Goal: Information Seeking & Learning: Learn about a topic

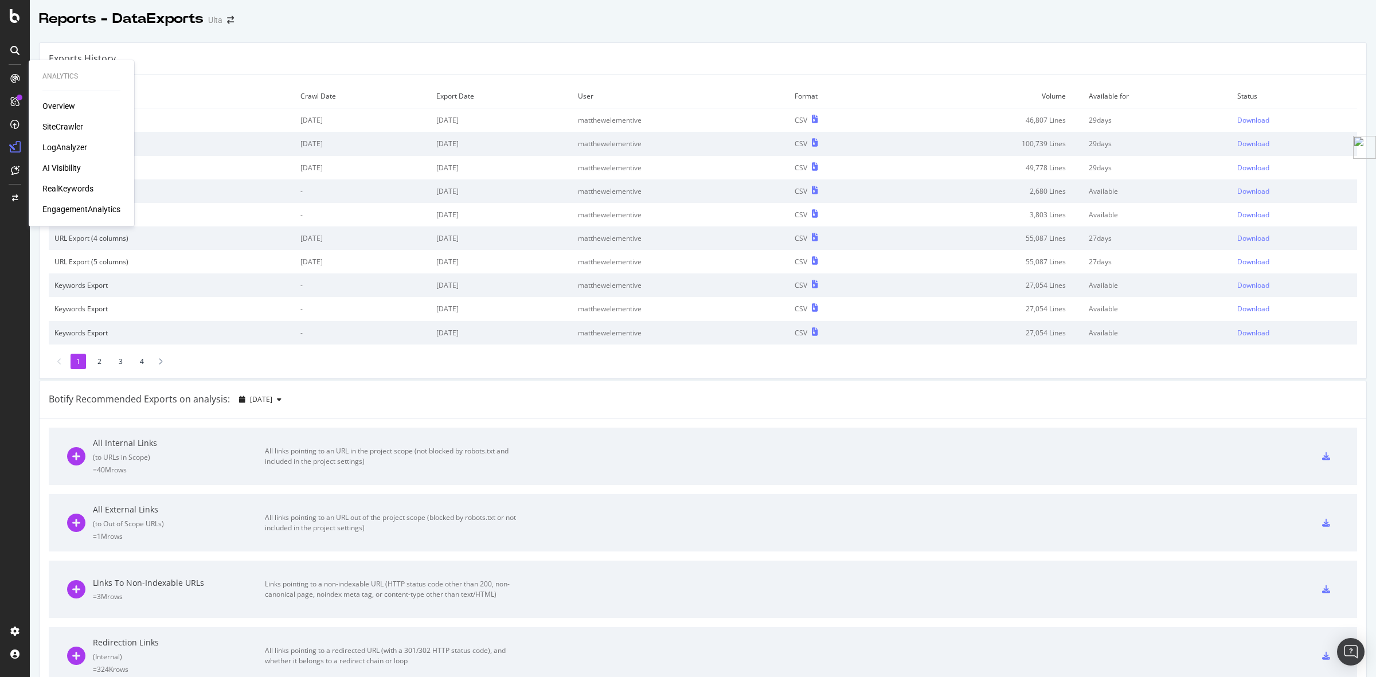
click at [64, 124] on div "SiteCrawler" at bounding box center [62, 126] width 41 height 11
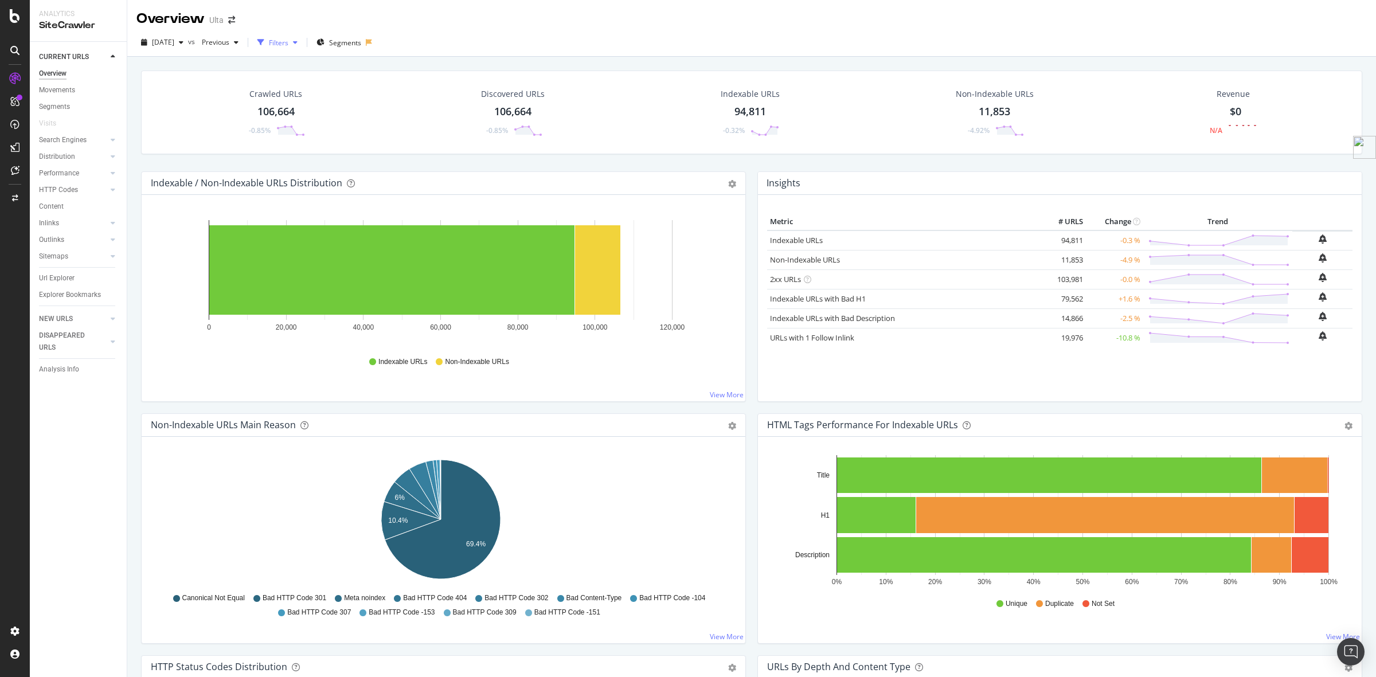
click at [288, 41] on div "Filters" at bounding box center [278, 43] width 19 height 10
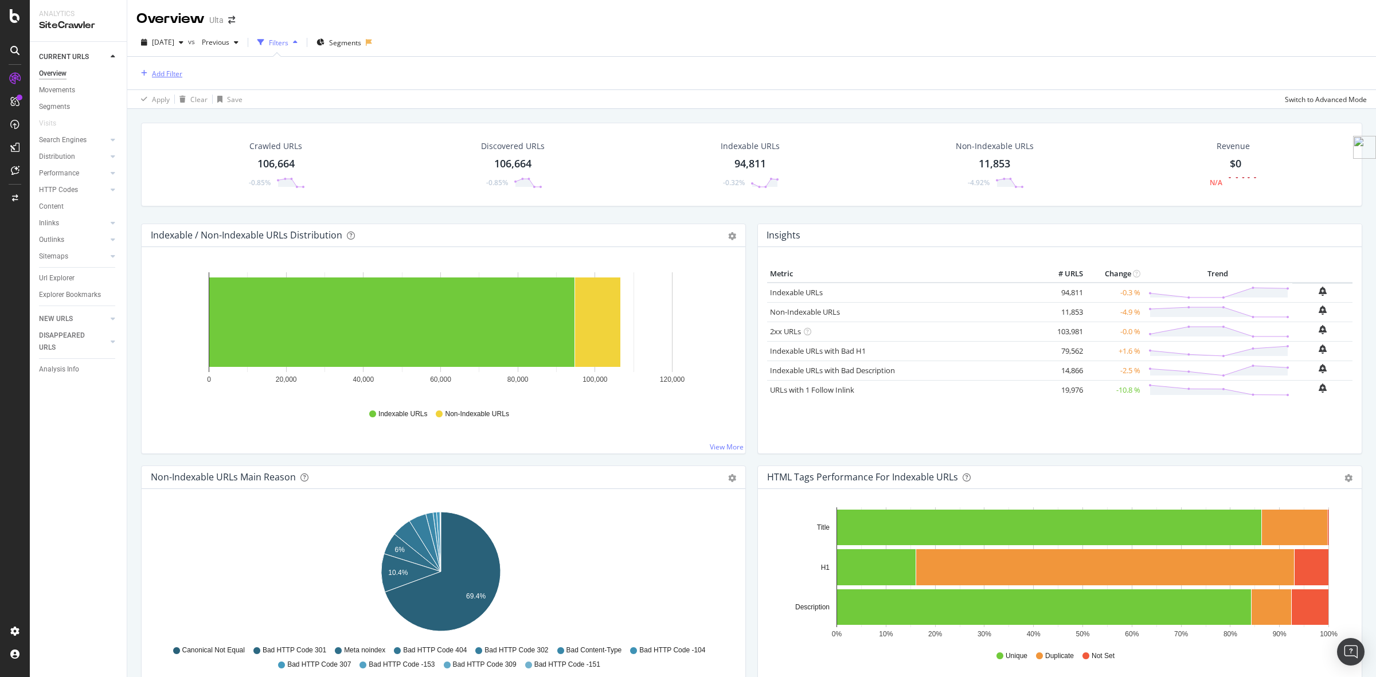
click at [166, 70] on div "Add Filter" at bounding box center [167, 74] width 30 height 10
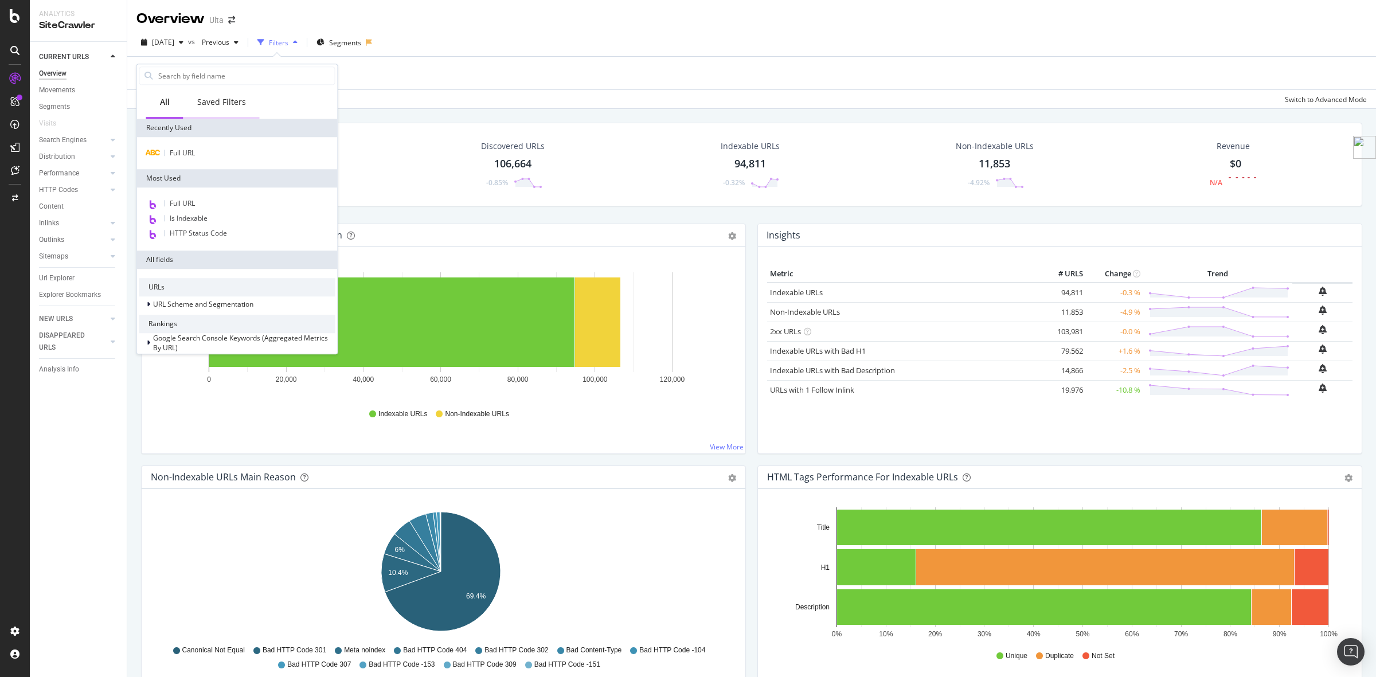
click at [218, 105] on div "Saved Filters" at bounding box center [221, 101] width 49 height 11
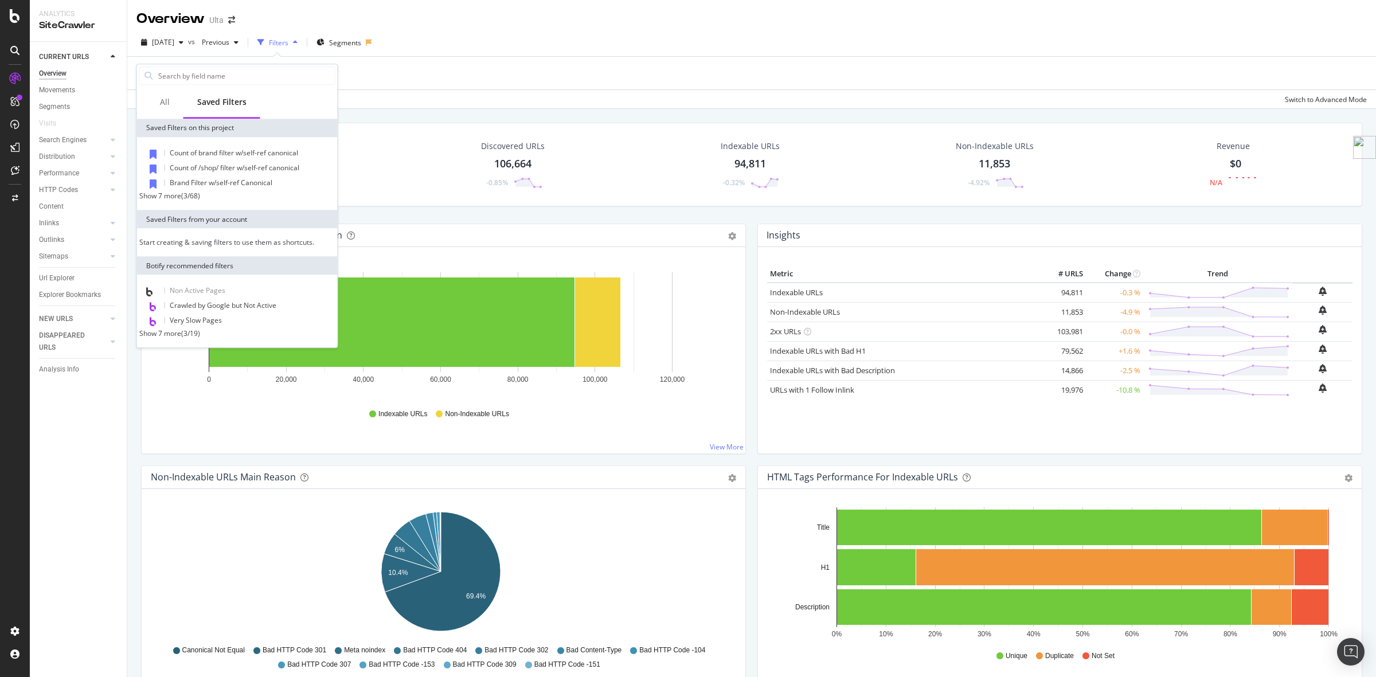
click at [205, 65] on div at bounding box center [237, 75] width 201 height 23
click at [205, 77] on input "text" at bounding box center [246, 75] width 178 height 17
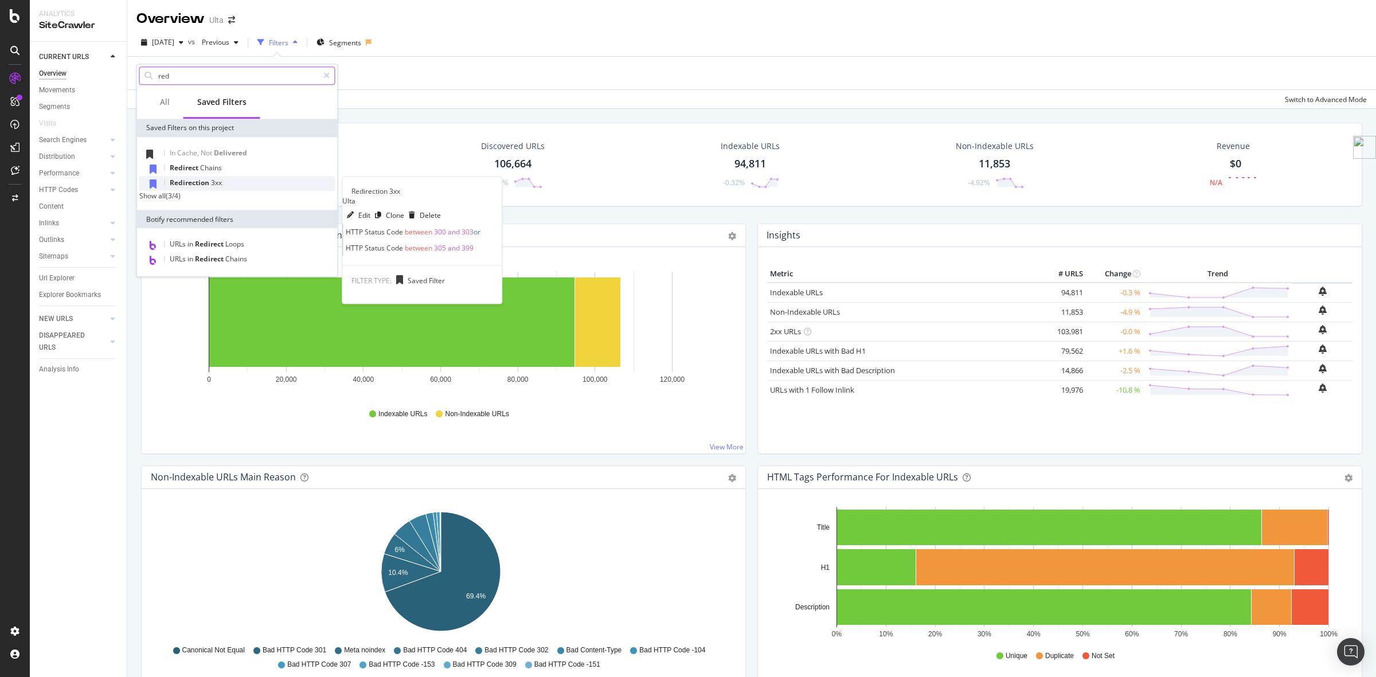
type input "red"
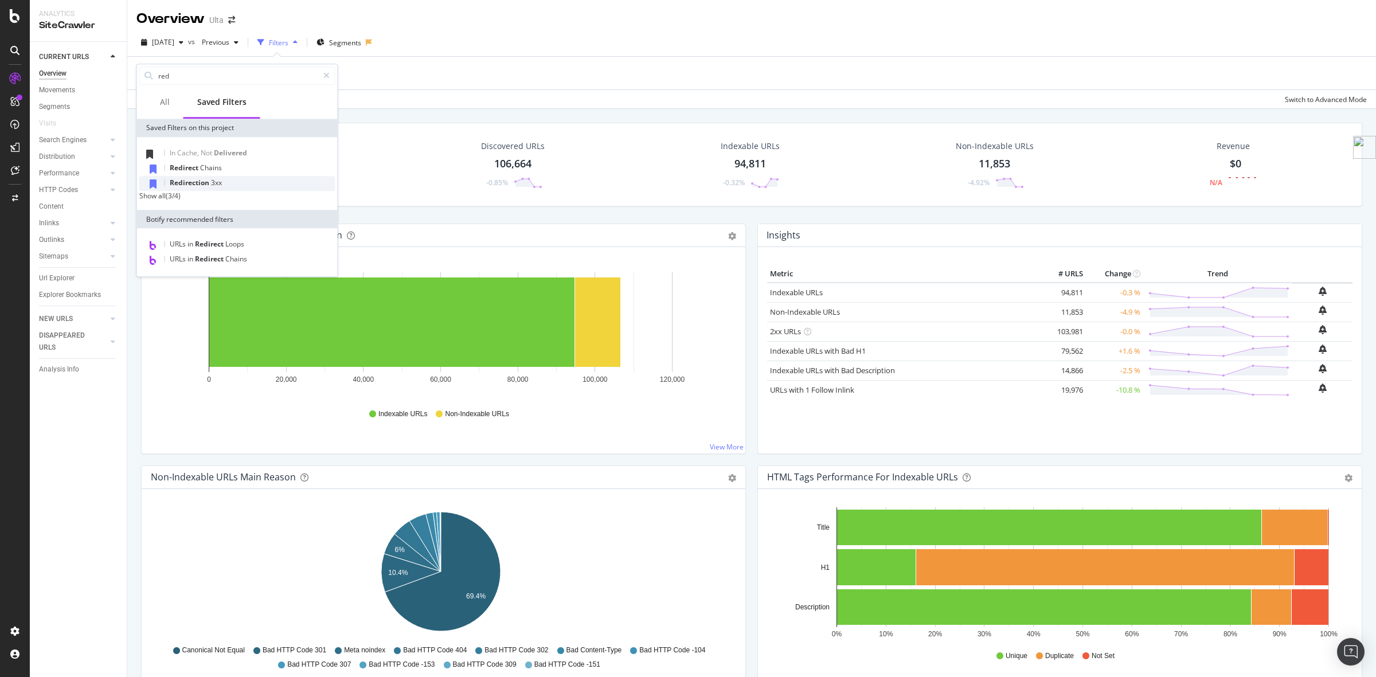
click at [211, 183] on span "3xx" at bounding box center [216, 183] width 11 height 10
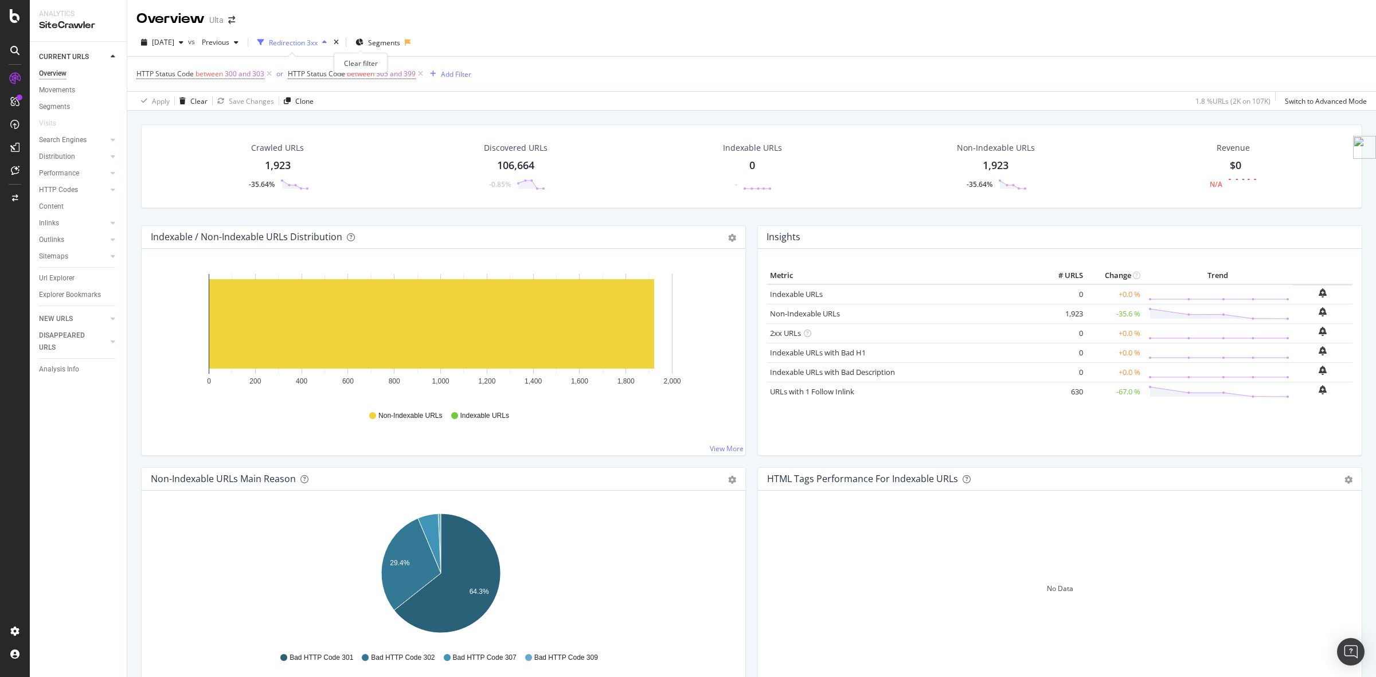
click at [341, 41] on div "times" at bounding box center [336, 42] width 10 height 11
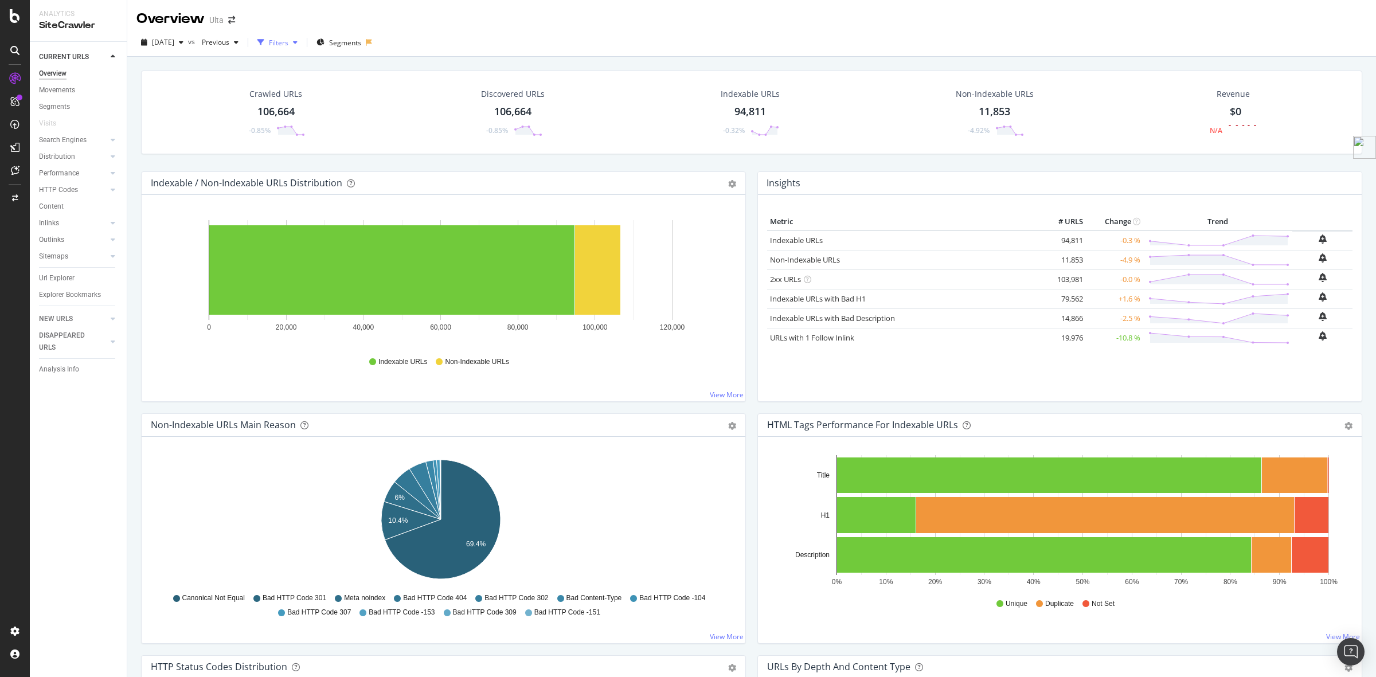
click at [288, 42] on div "Filters" at bounding box center [278, 43] width 19 height 10
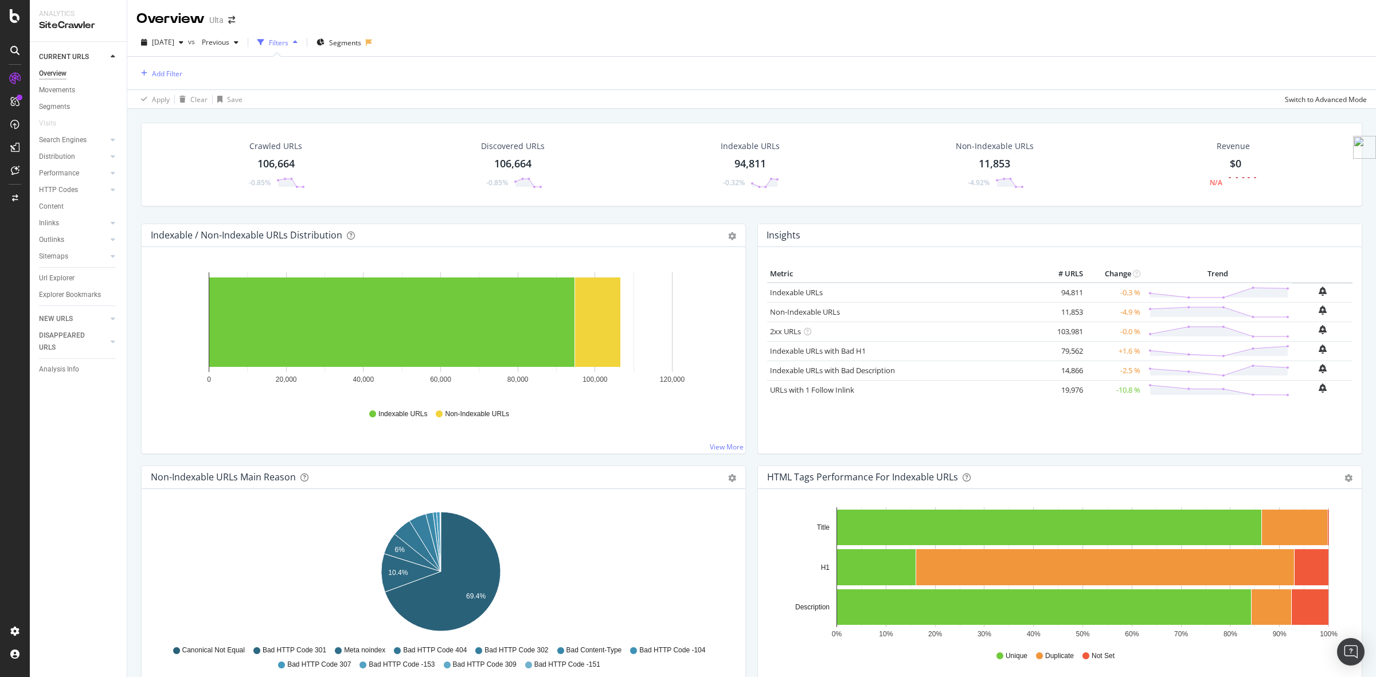
click at [288, 44] on div "Filters" at bounding box center [278, 43] width 19 height 10
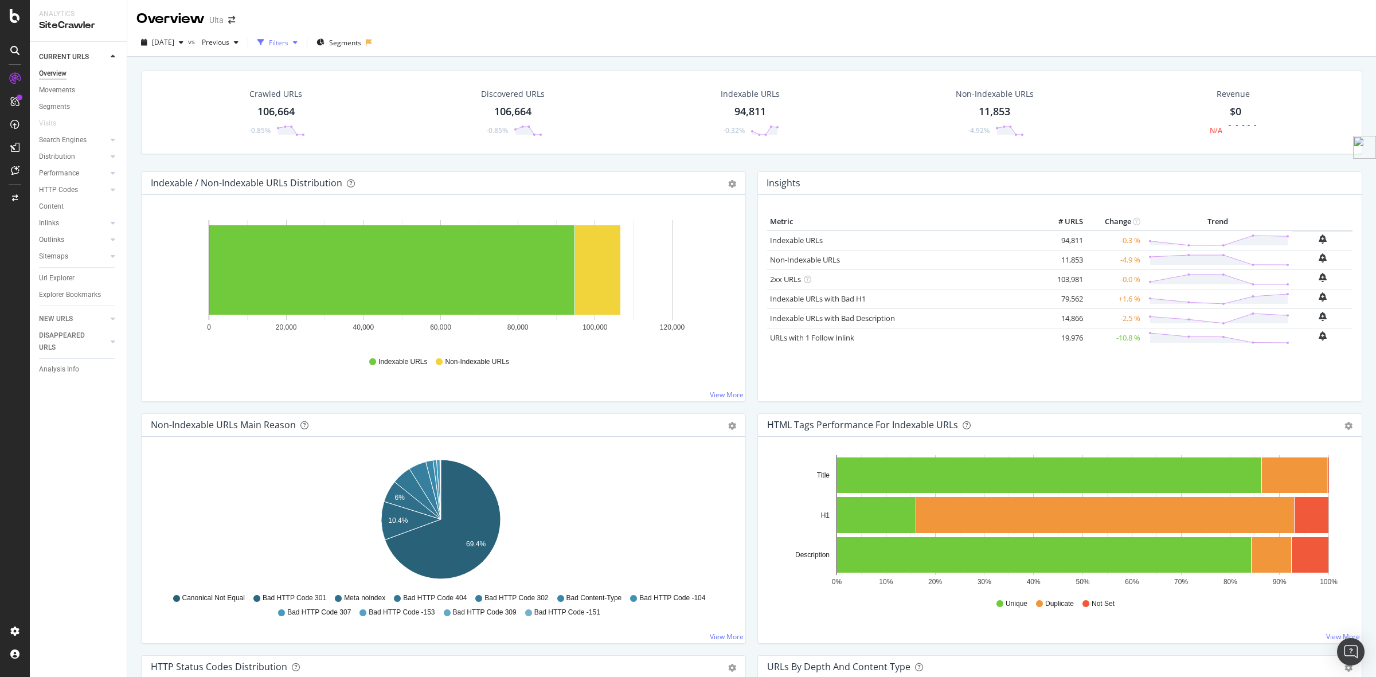
click at [288, 44] on div "Filters" at bounding box center [278, 43] width 19 height 10
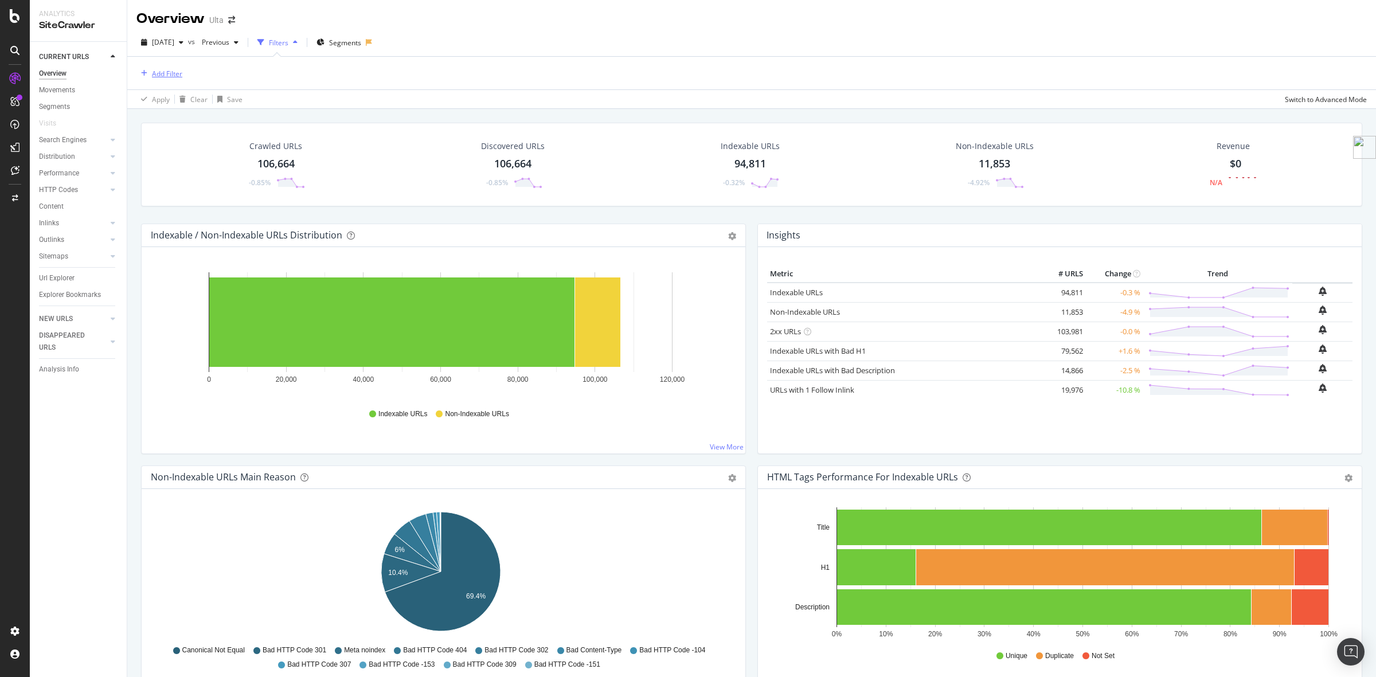
click at [163, 75] on div "Add Filter" at bounding box center [167, 74] width 30 height 10
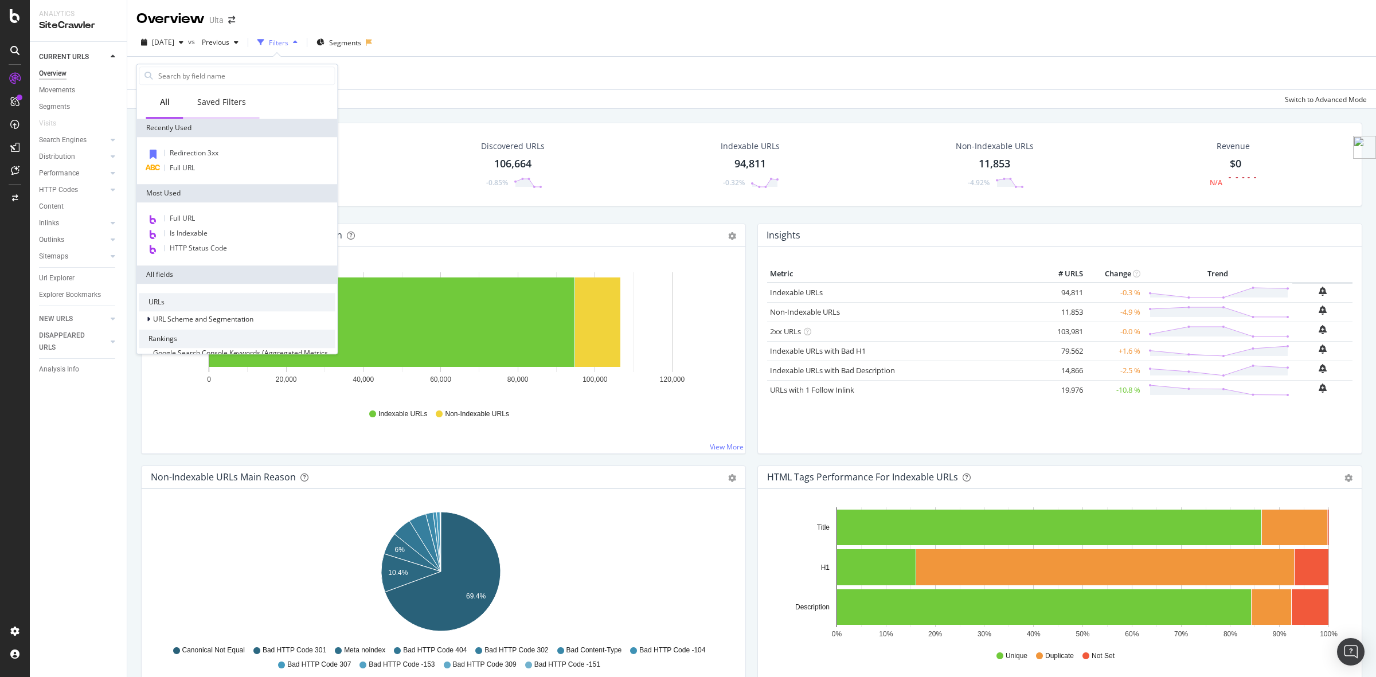
click at [231, 102] on div "Saved Filters" at bounding box center [221, 101] width 49 height 11
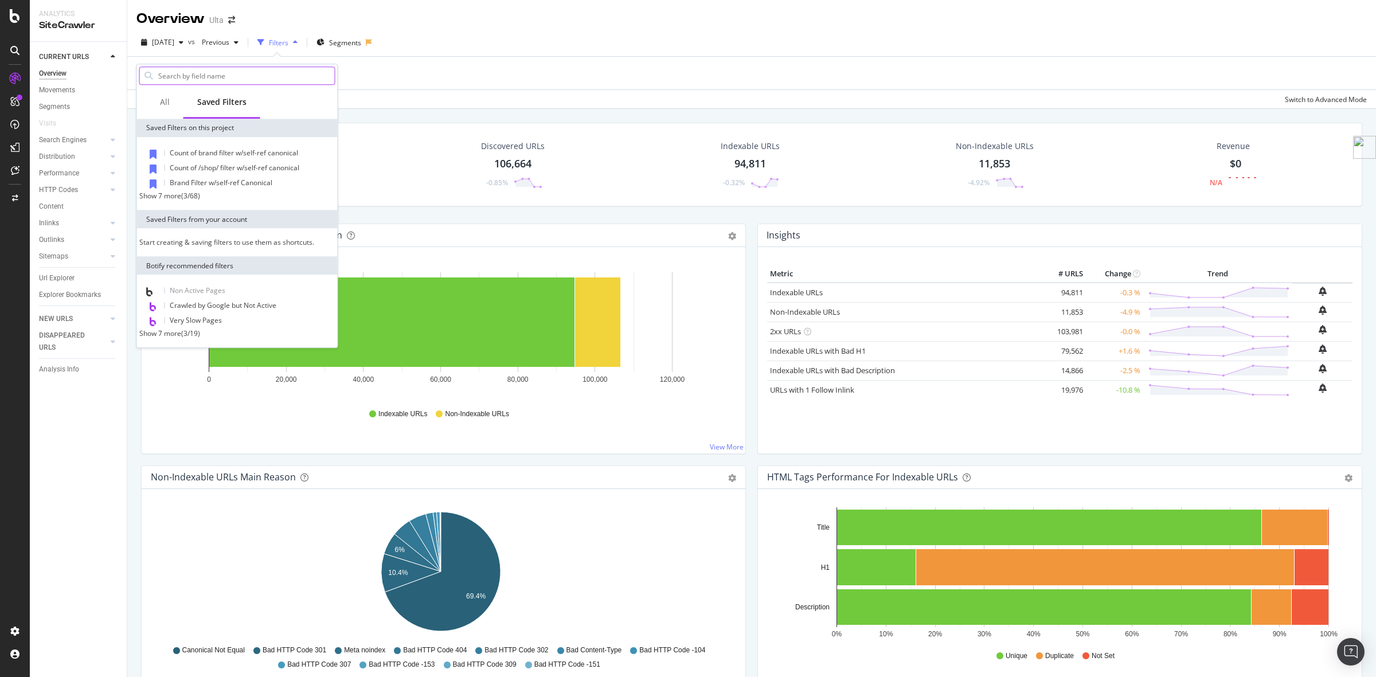
click at [236, 76] on input "text" at bounding box center [246, 75] width 178 height 17
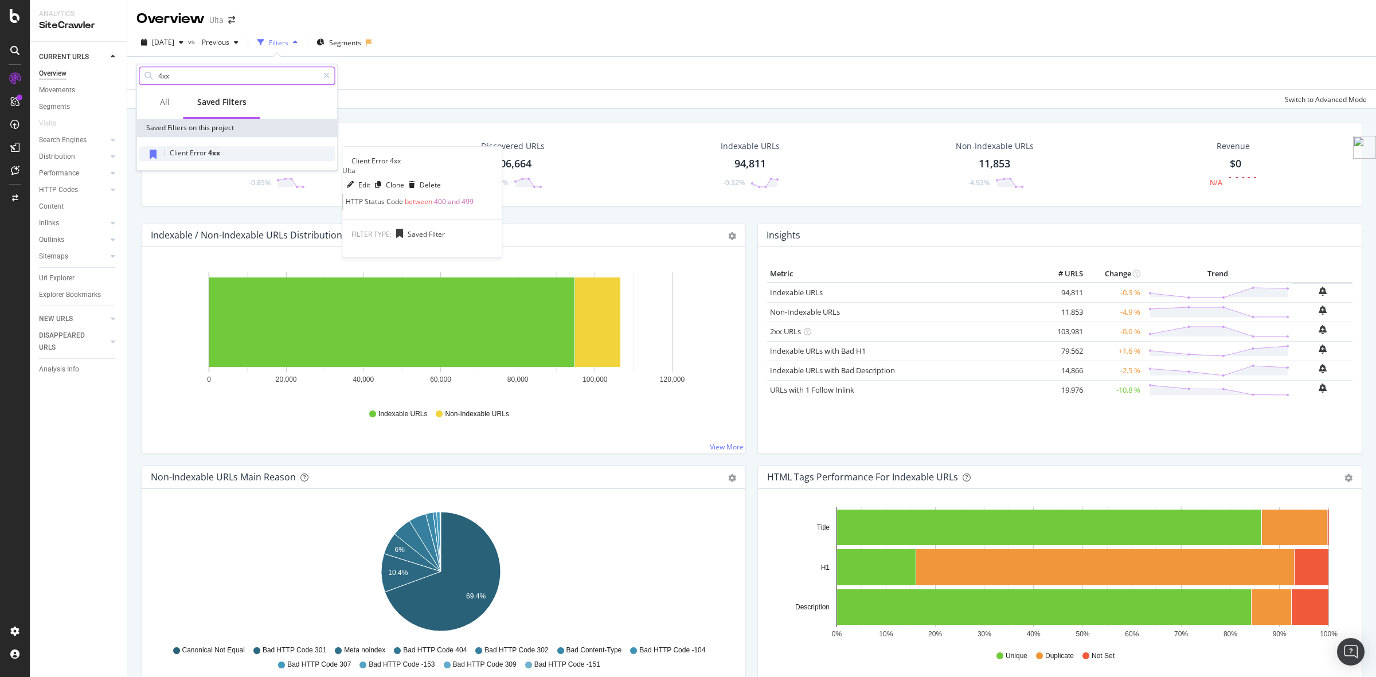
type input "4xx"
click at [265, 156] on div "Client Error 4xx" at bounding box center [237, 153] width 196 height 15
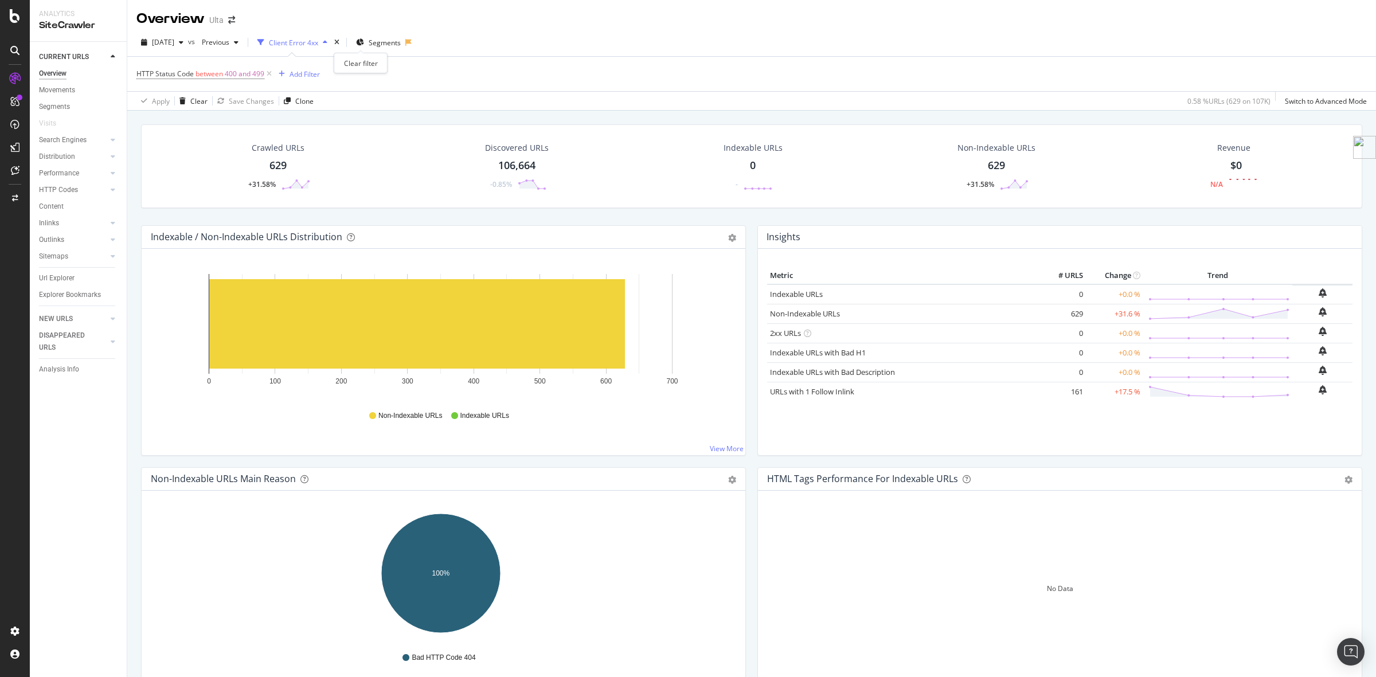
click at [342, 47] on div "times" at bounding box center [337, 42] width 10 height 11
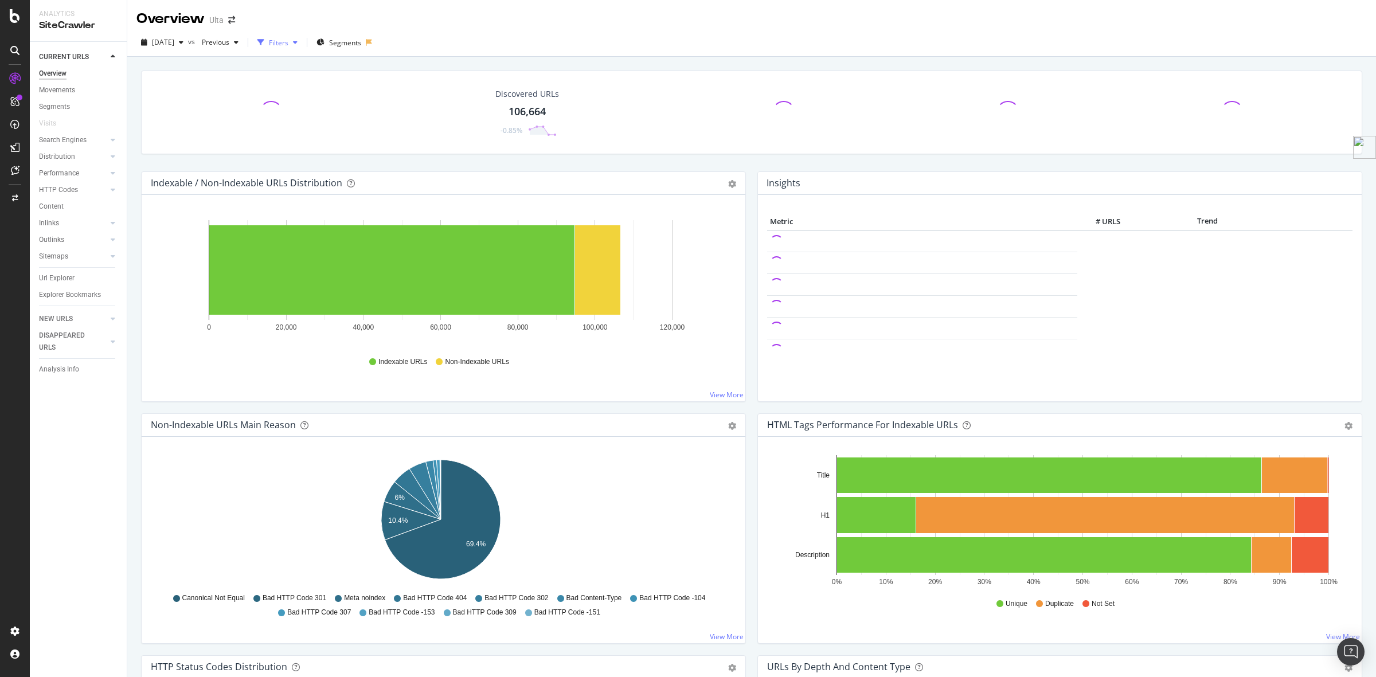
click at [302, 45] on div "button" at bounding box center [295, 42] width 14 height 7
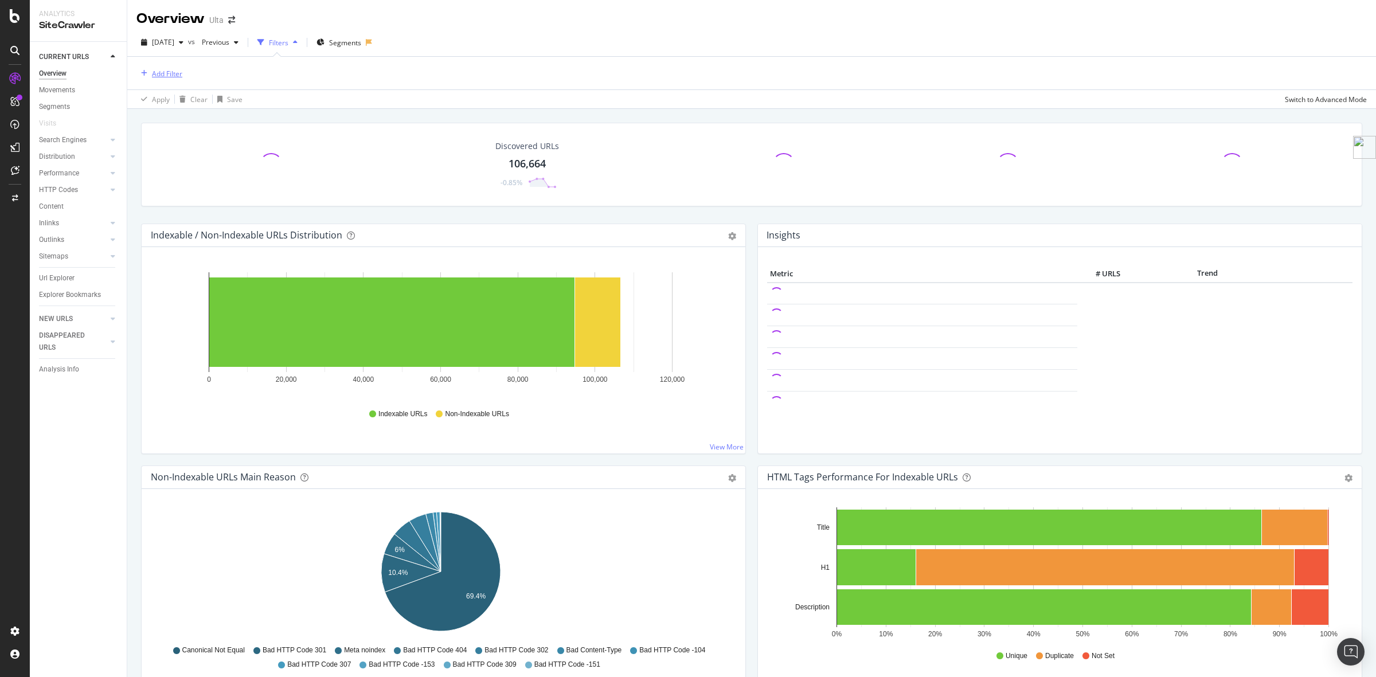
click at [164, 73] on div "Add Filter" at bounding box center [167, 74] width 30 height 10
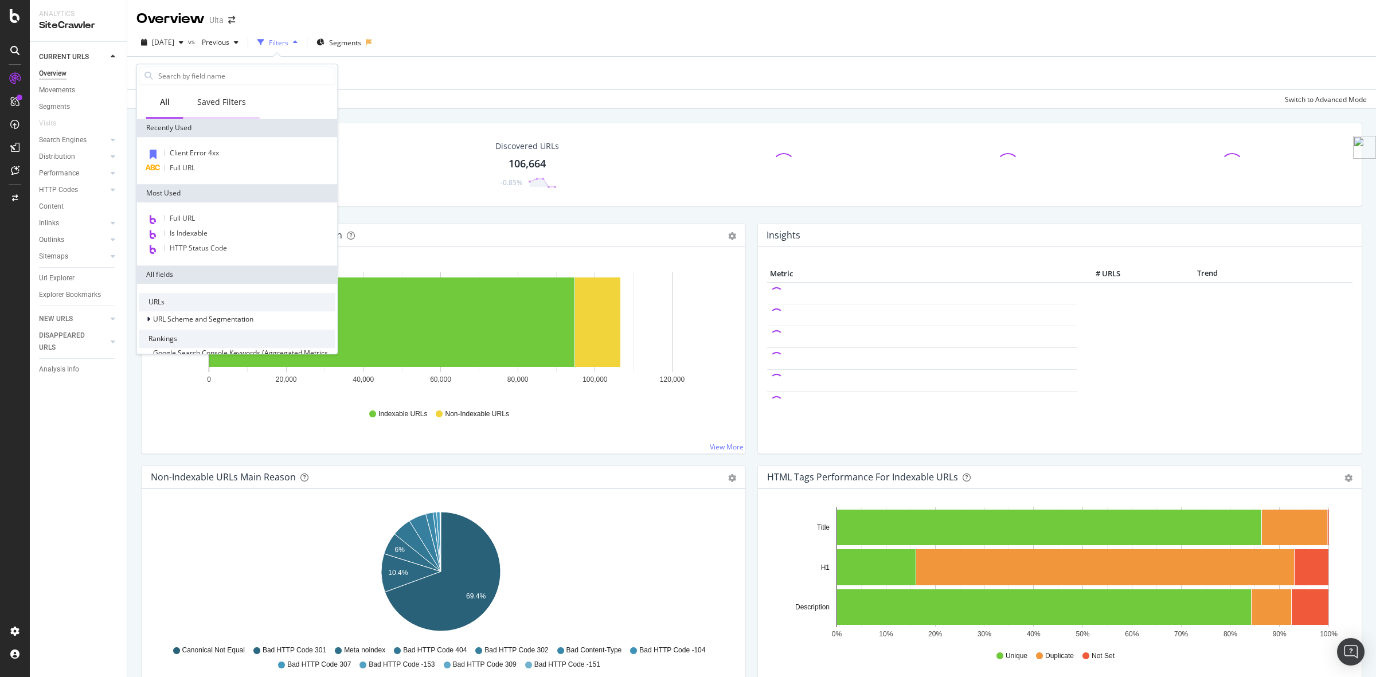
click at [224, 102] on div "Saved Filters" at bounding box center [221, 101] width 49 height 11
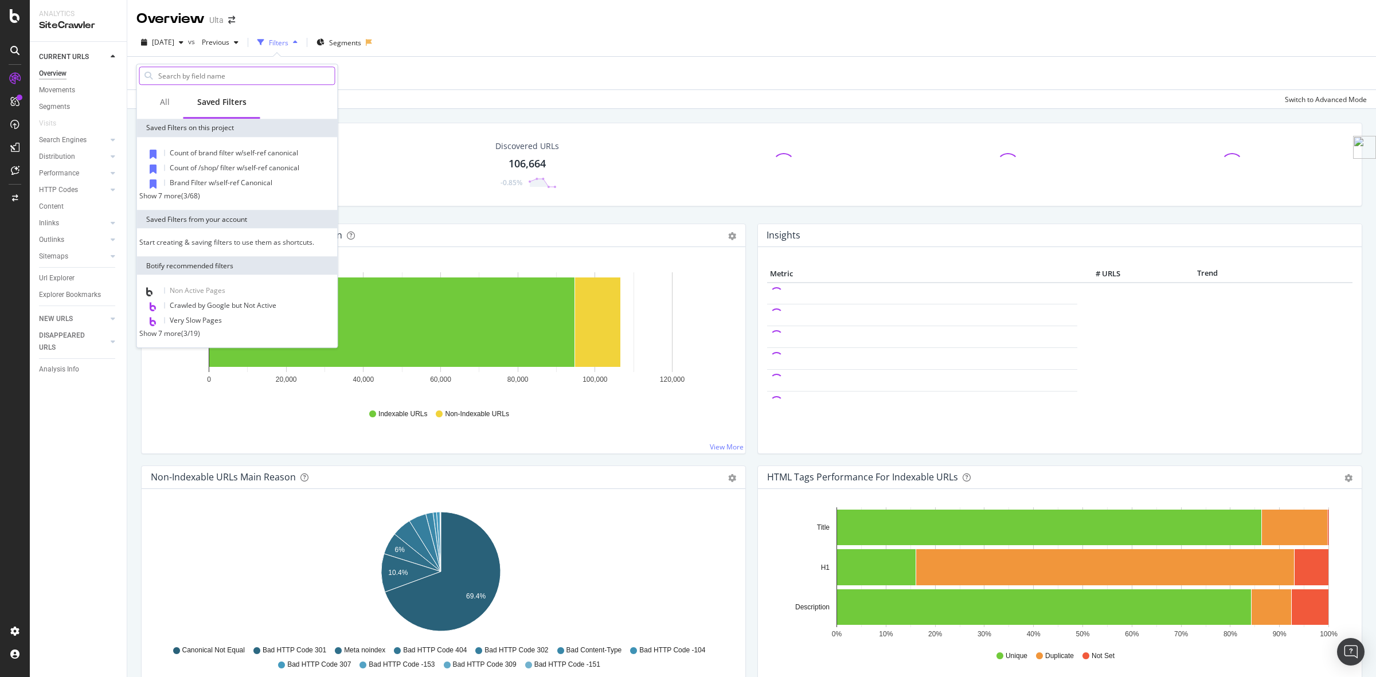
click at [238, 72] on input "text" at bounding box center [246, 75] width 178 height 17
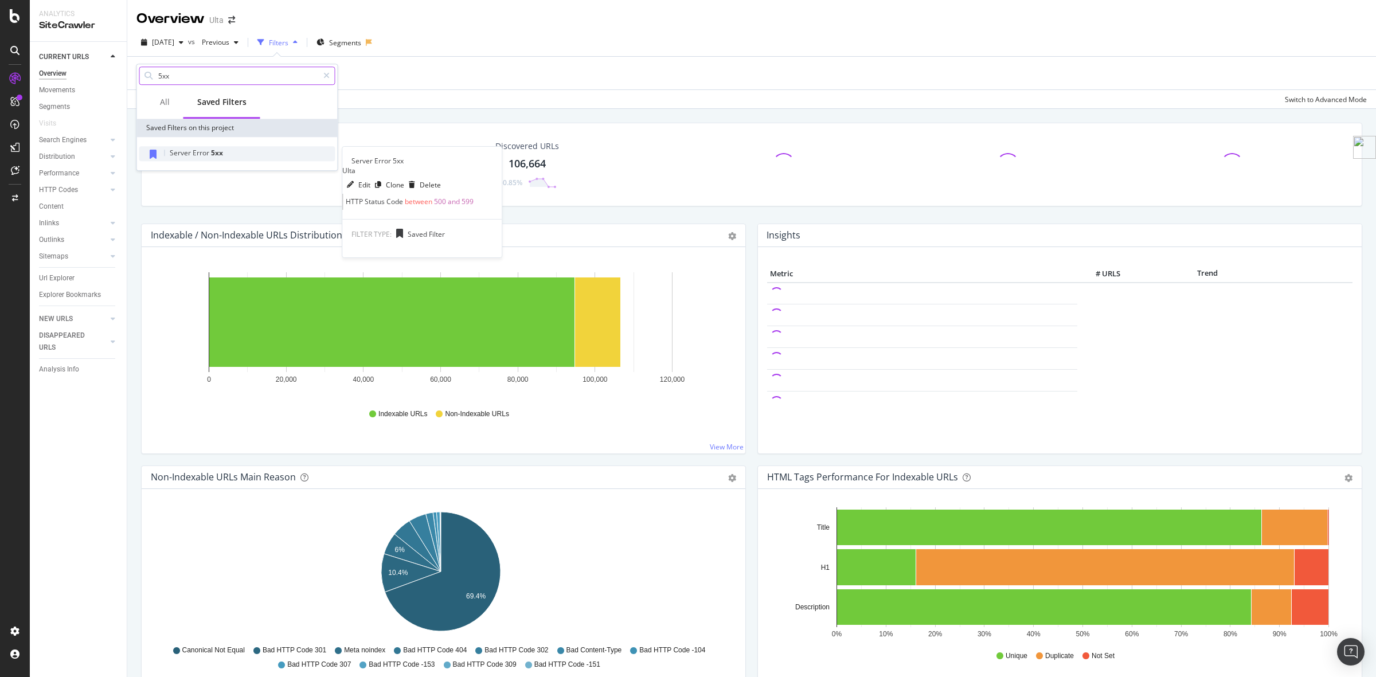
type input "5xx"
click at [207, 147] on div "Server Error 5xx" at bounding box center [237, 153] width 196 height 15
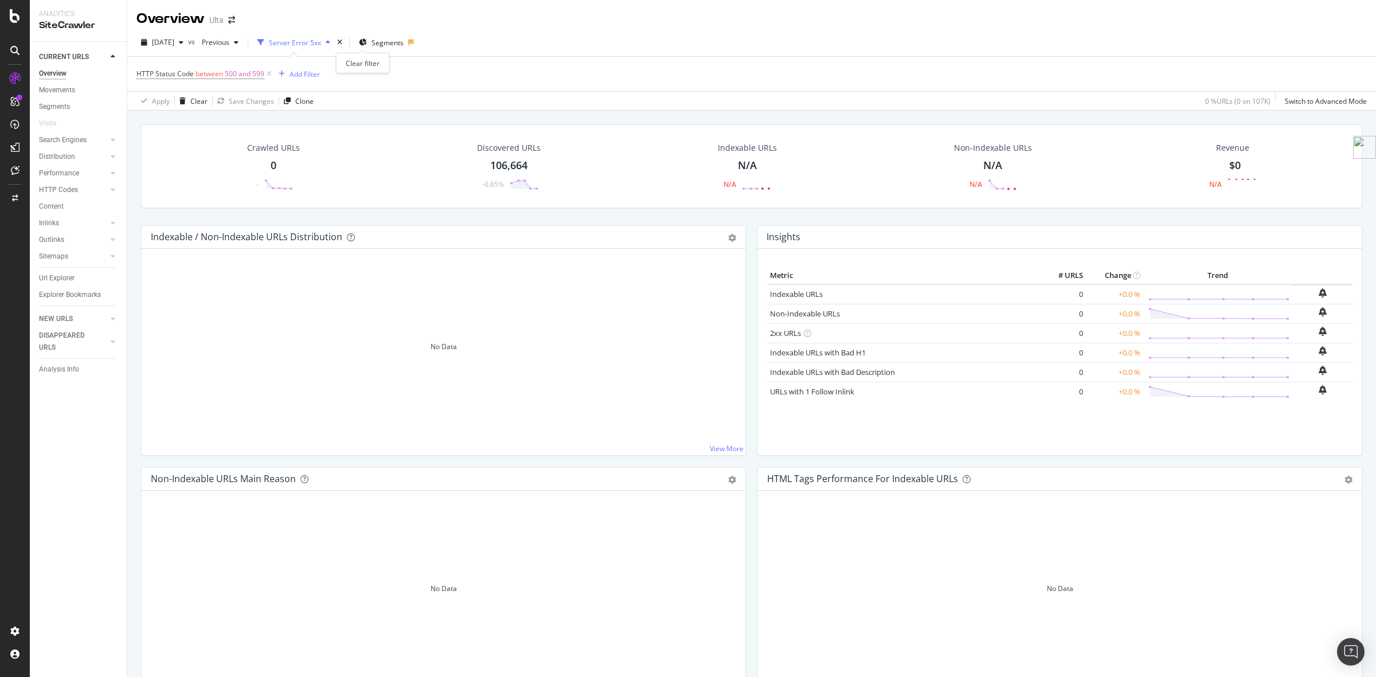
click at [344, 40] on div "times" at bounding box center [340, 42] width 10 height 11
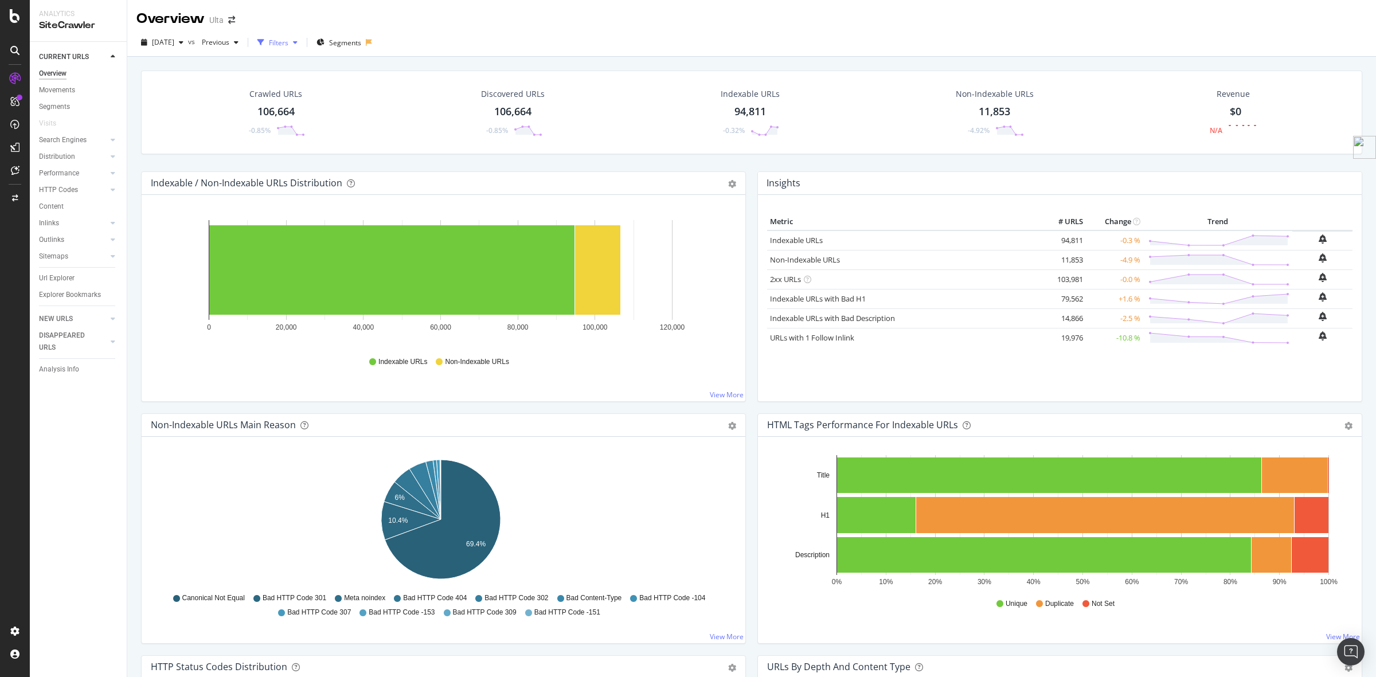
click at [288, 40] on div "Filters" at bounding box center [278, 43] width 19 height 10
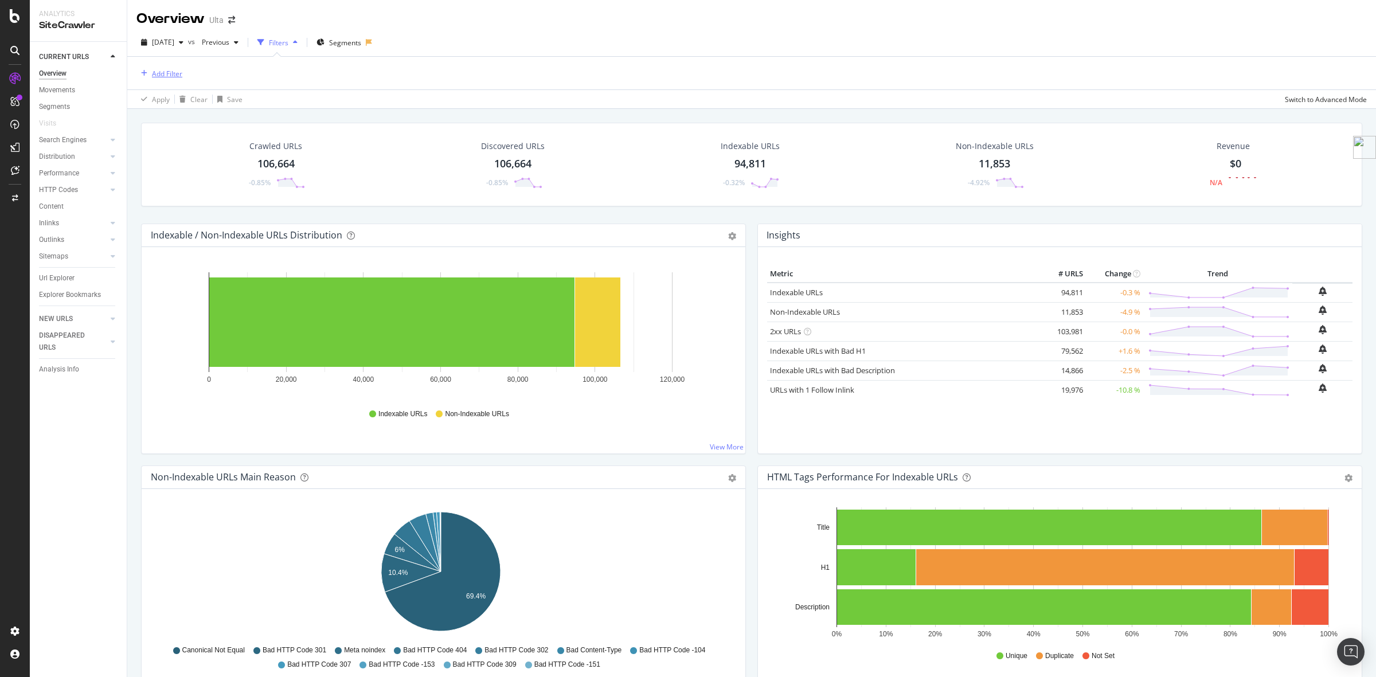
click at [173, 75] on div "Add Filter" at bounding box center [167, 74] width 30 height 10
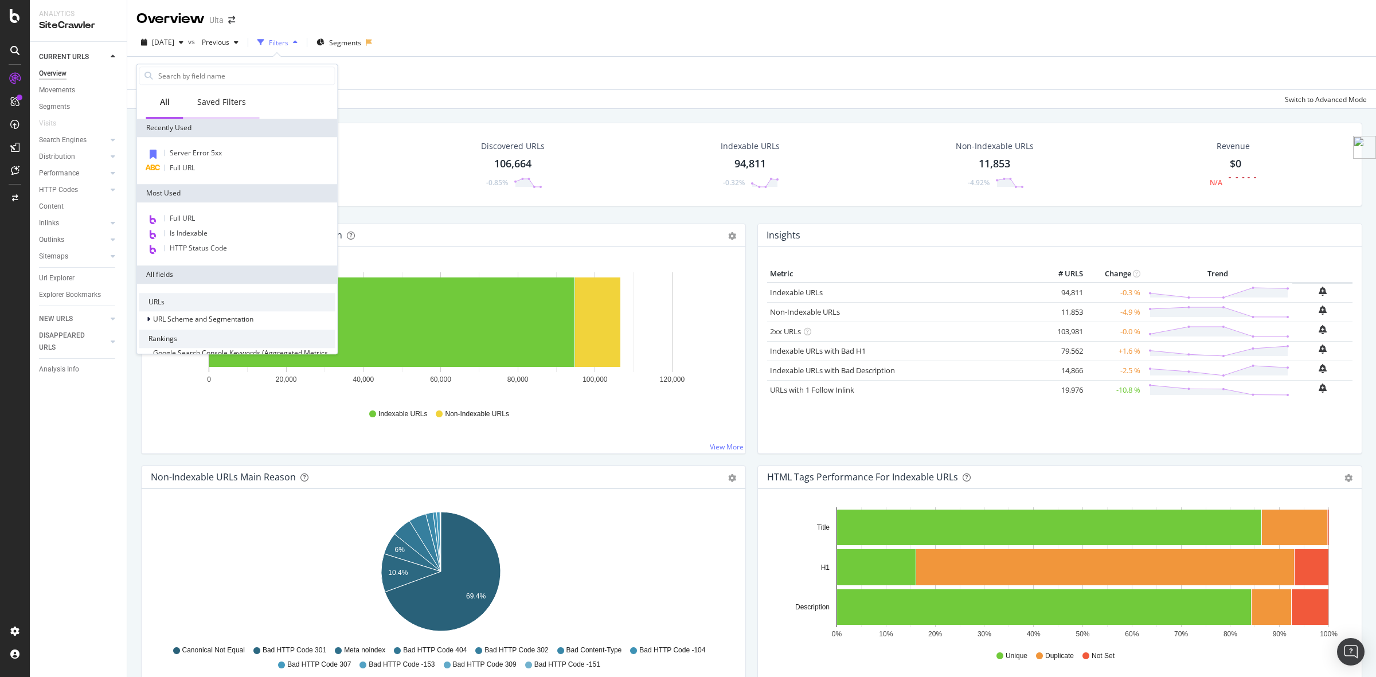
click at [245, 106] on div "Saved Filters" at bounding box center [221, 103] width 76 height 32
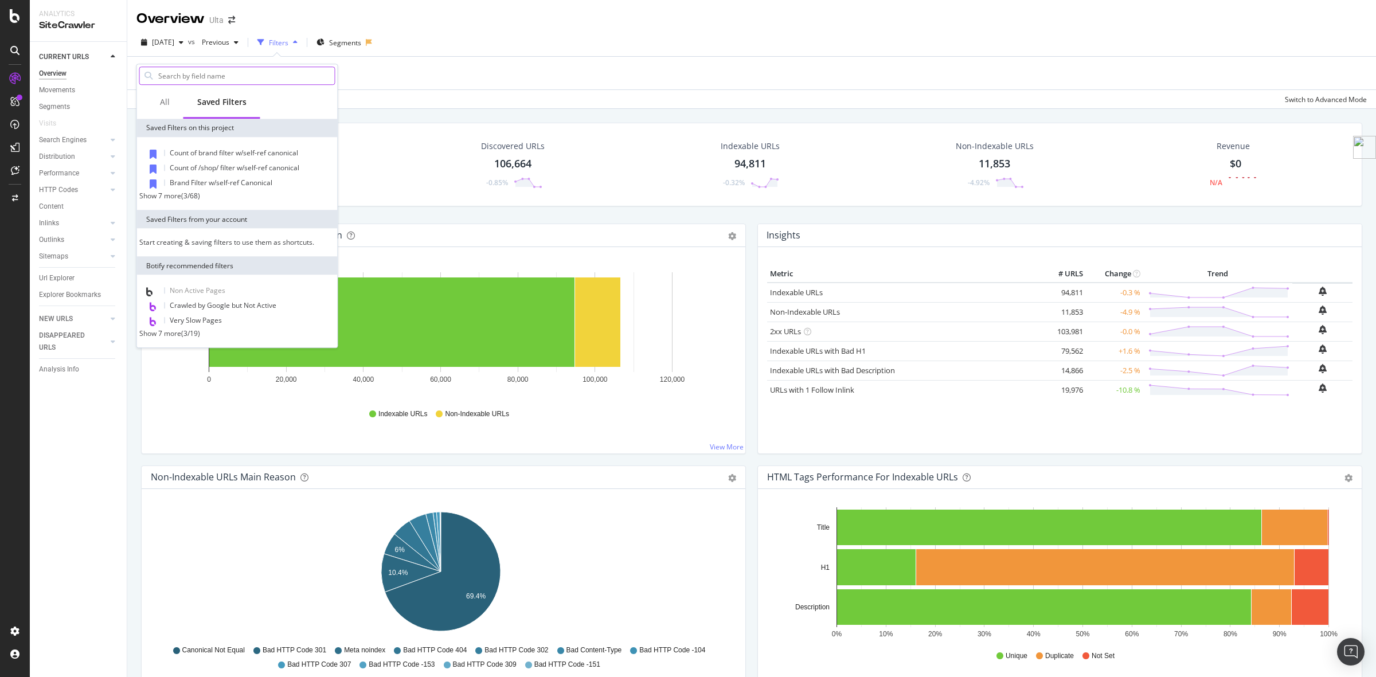
click at [260, 70] on input "text" at bounding box center [246, 75] width 178 height 17
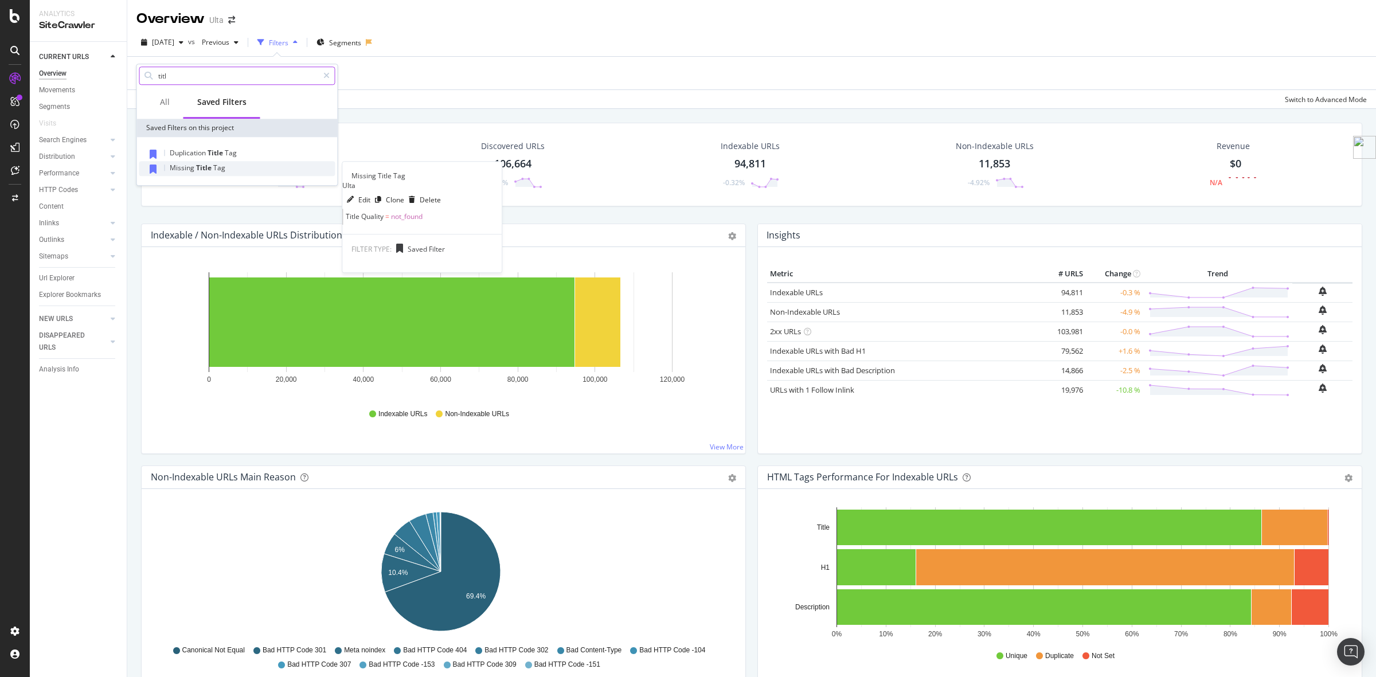
type input "titl"
click at [216, 163] on span "Tag" at bounding box center [219, 168] width 12 height 10
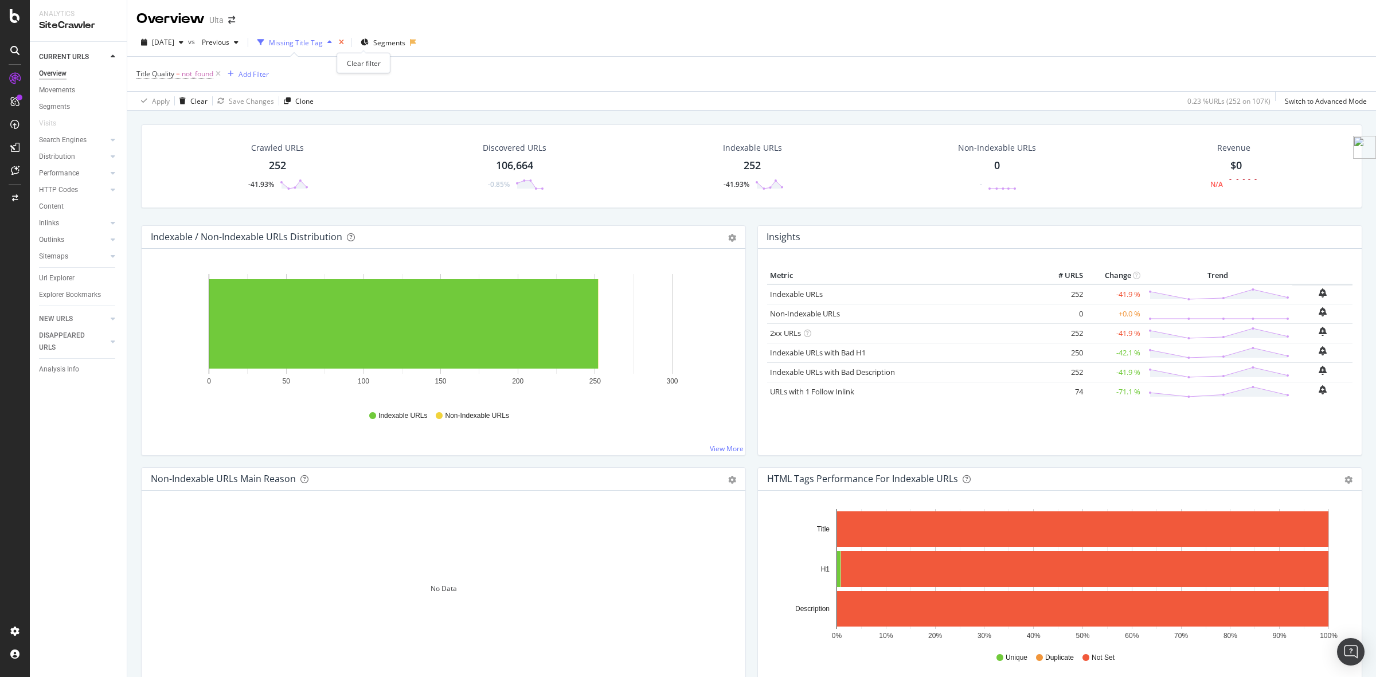
click at [344, 40] on icon "times" at bounding box center [341, 42] width 5 height 7
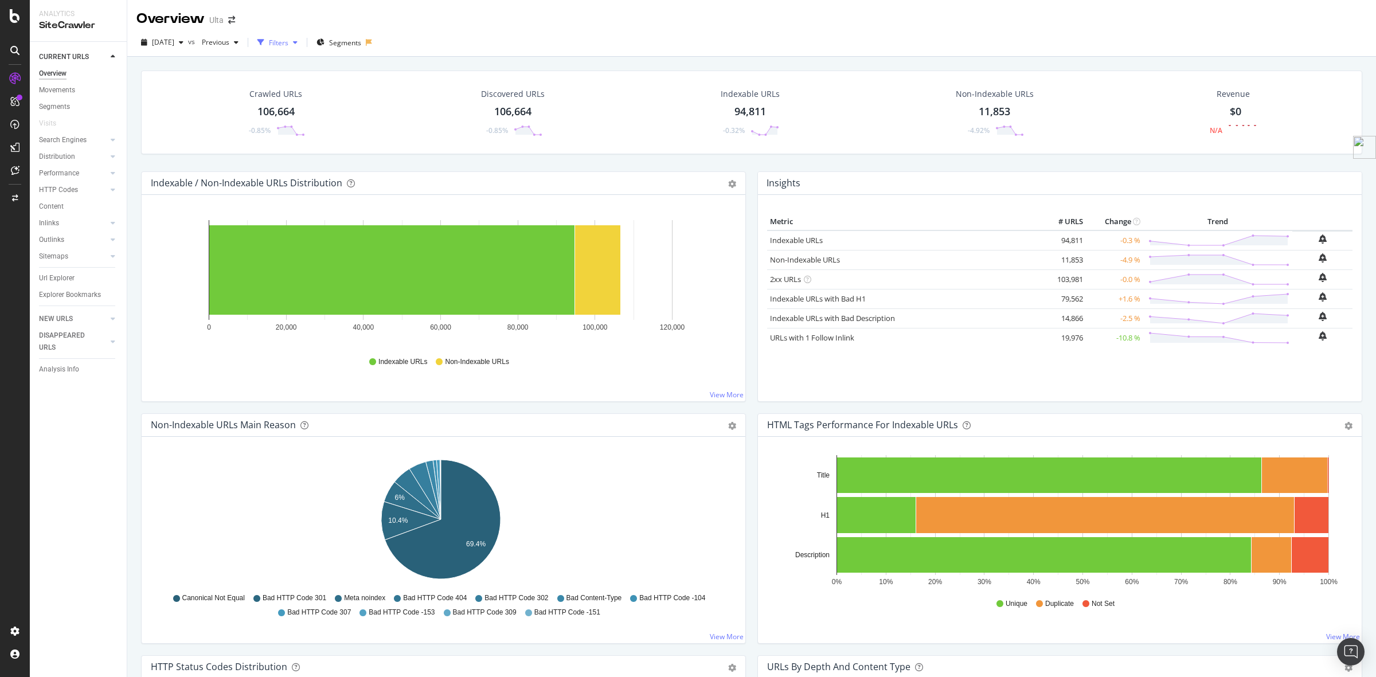
click at [288, 44] on div "Filters" at bounding box center [278, 43] width 19 height 10
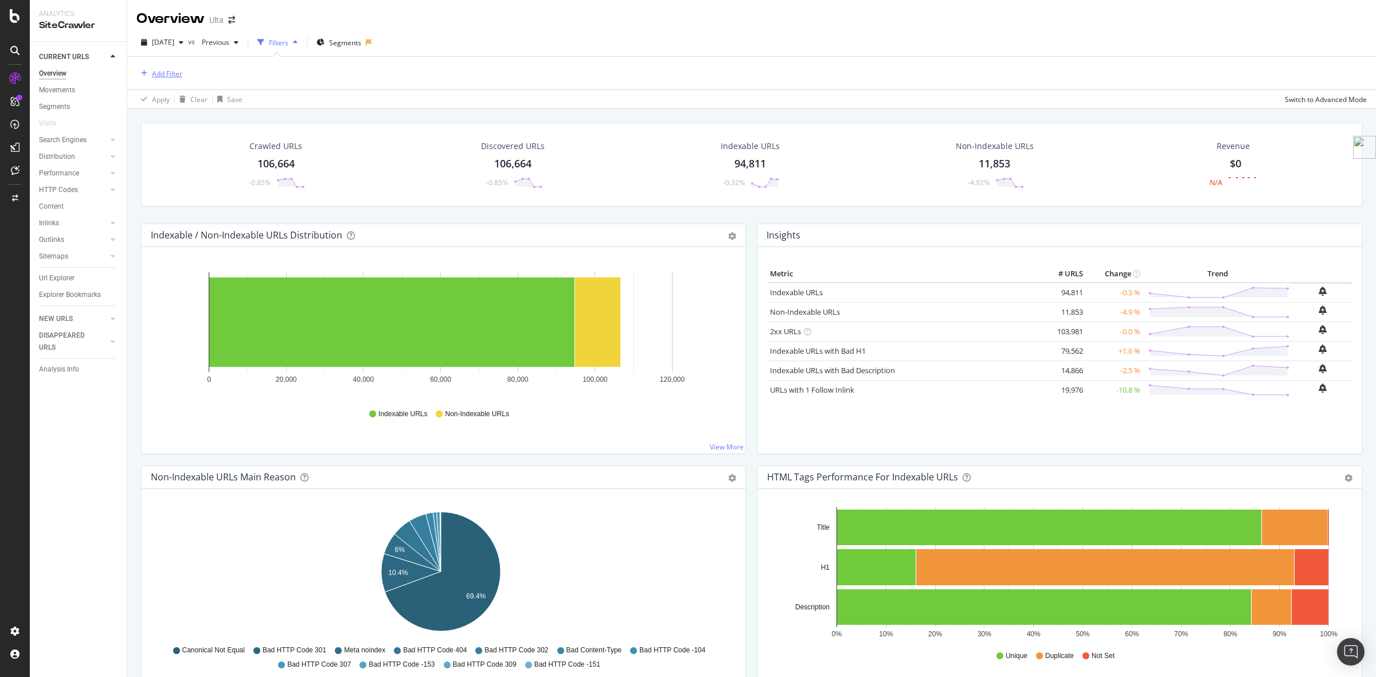
click at [173, 69] on div "Add Filter" at bounding box center [167, 74] width 30 height 10
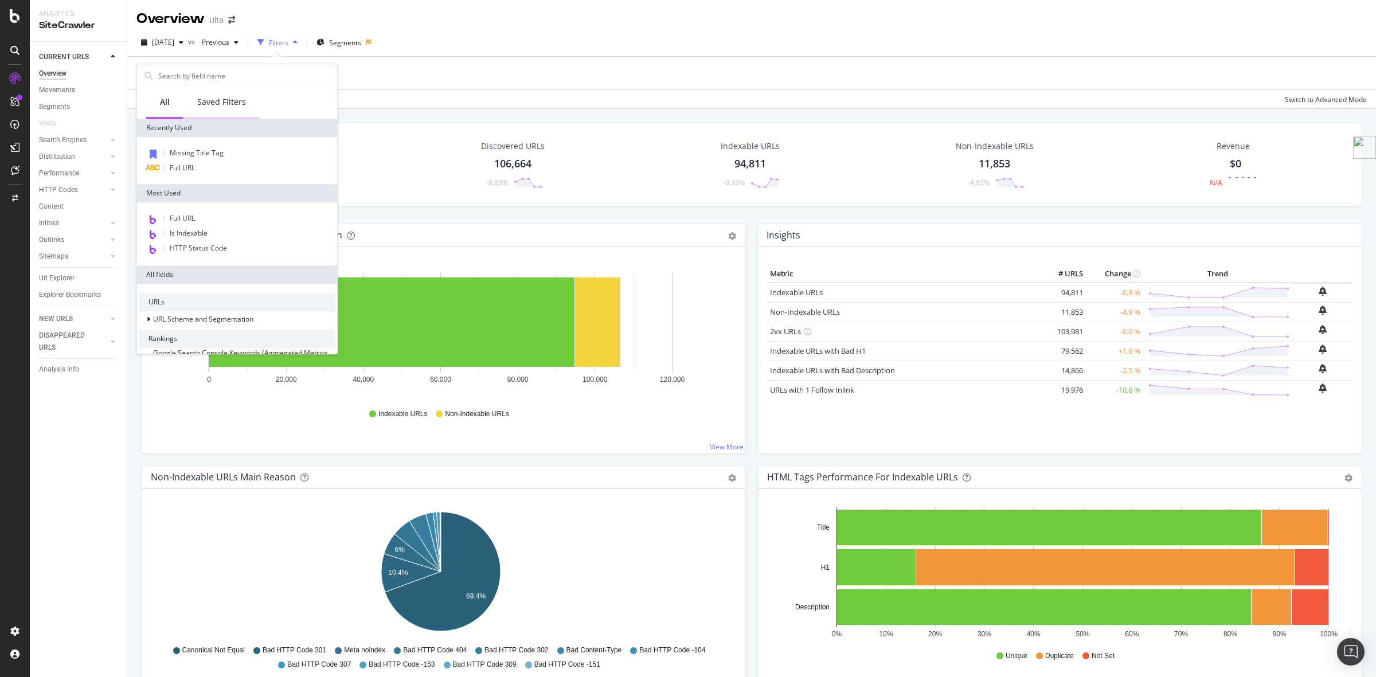
click at [224, 102] on div "Saved Filters" at bounding box center [221, 101] width 49 height 11
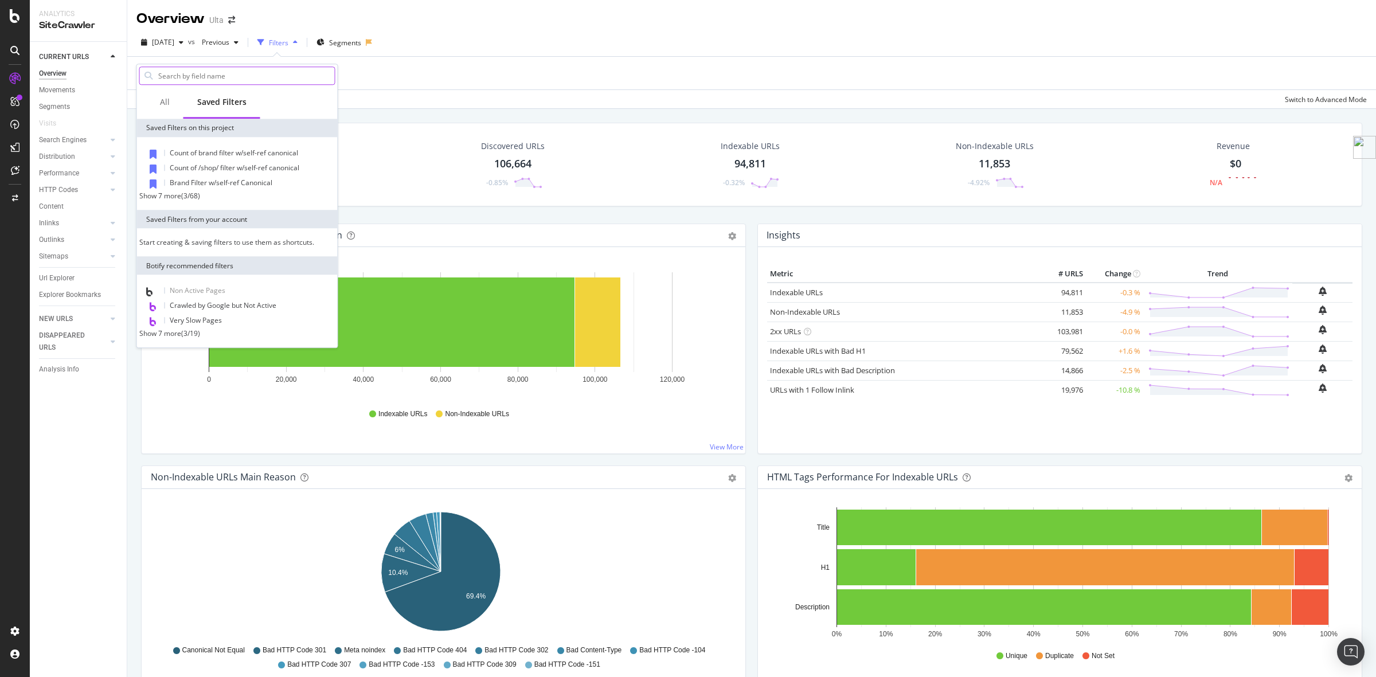
click at [216, 72] on input "text" at bounding box center [246, 75] width 178 height 17
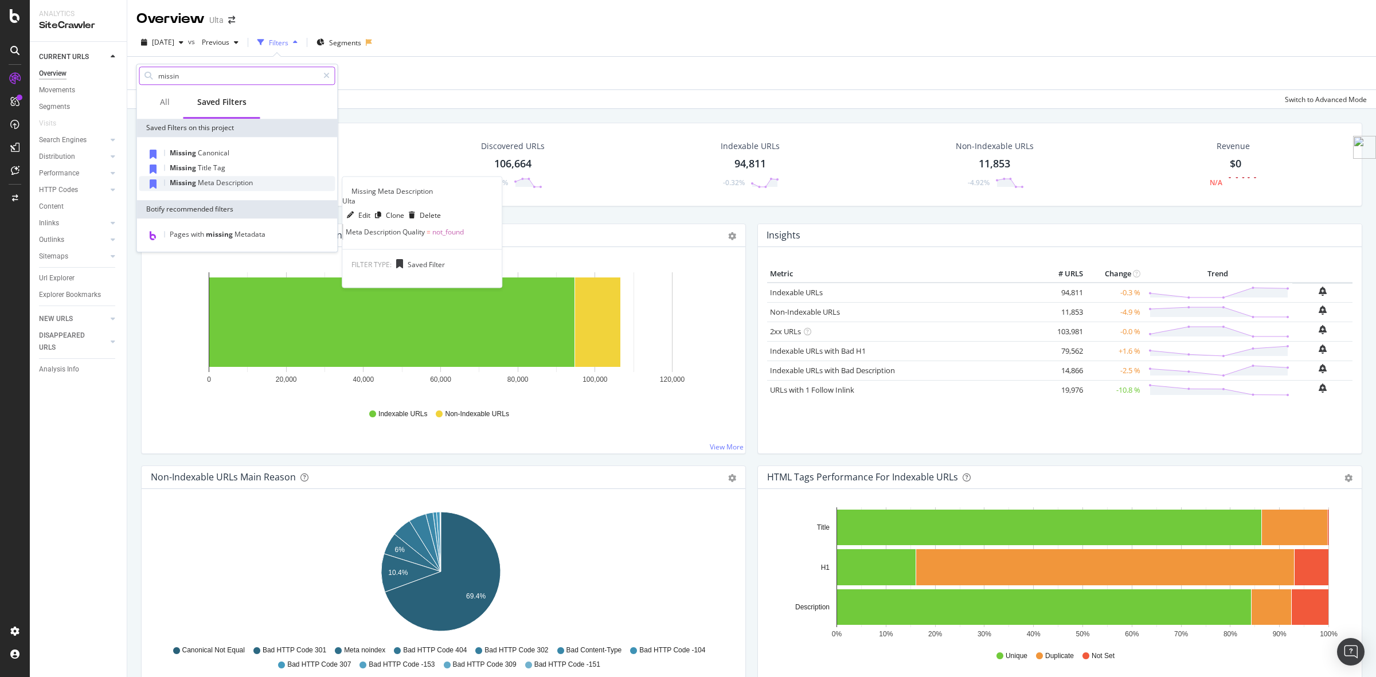
type input "missin"
click at [241, 182] on span "Description" at bounding box center [234, 183] width 37 height 10
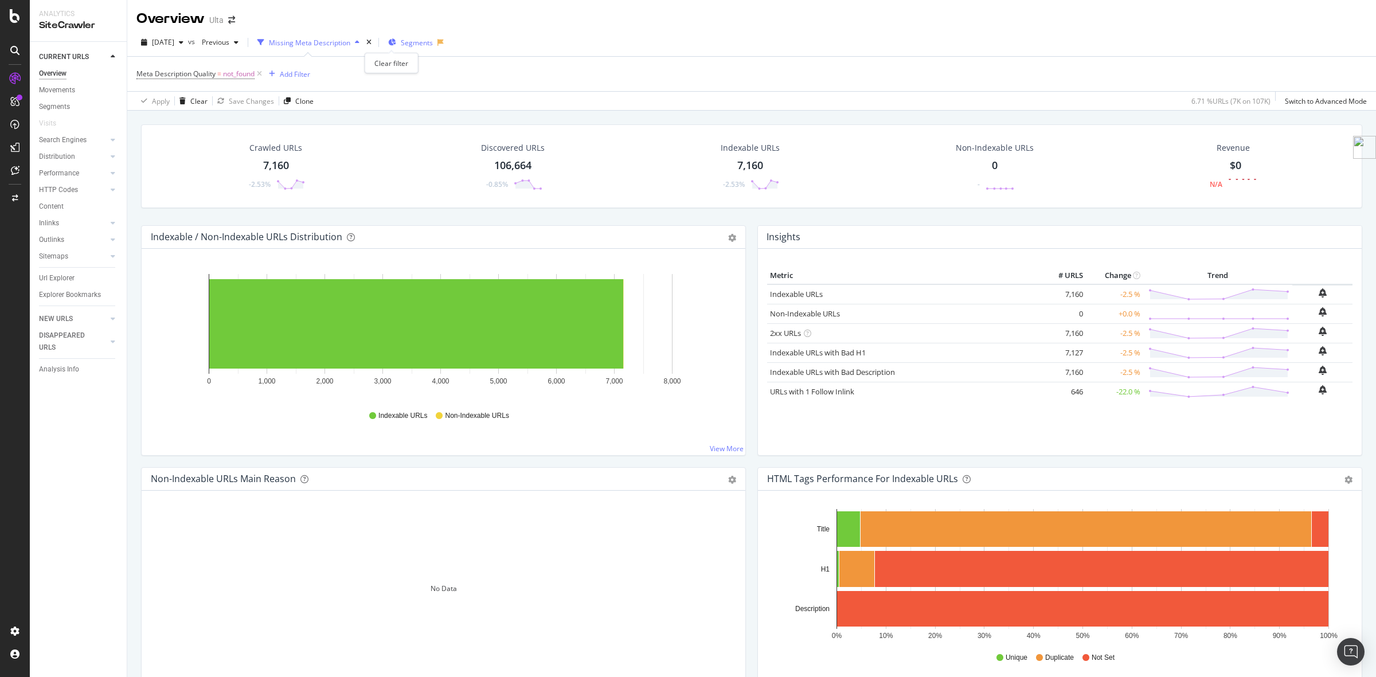
drag, startPoint x: 391, startPoint y: 43, endPoint x: 337, endPoint y: 41, distance: 53.9
click at [371, 43] on icon "times" at bounding box center [368, 42] width 5 height 7
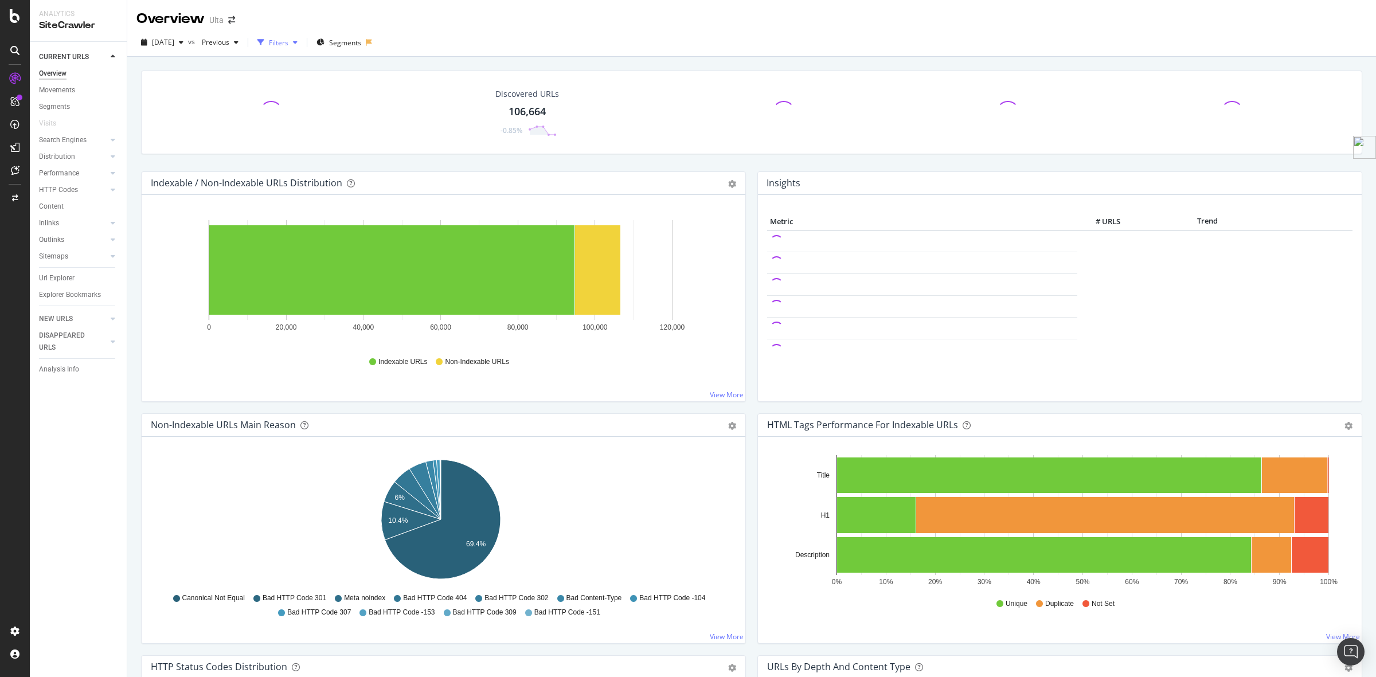
click at [288, 41] on div "Filters" at bounding box center [278, 43] width 19 height 10
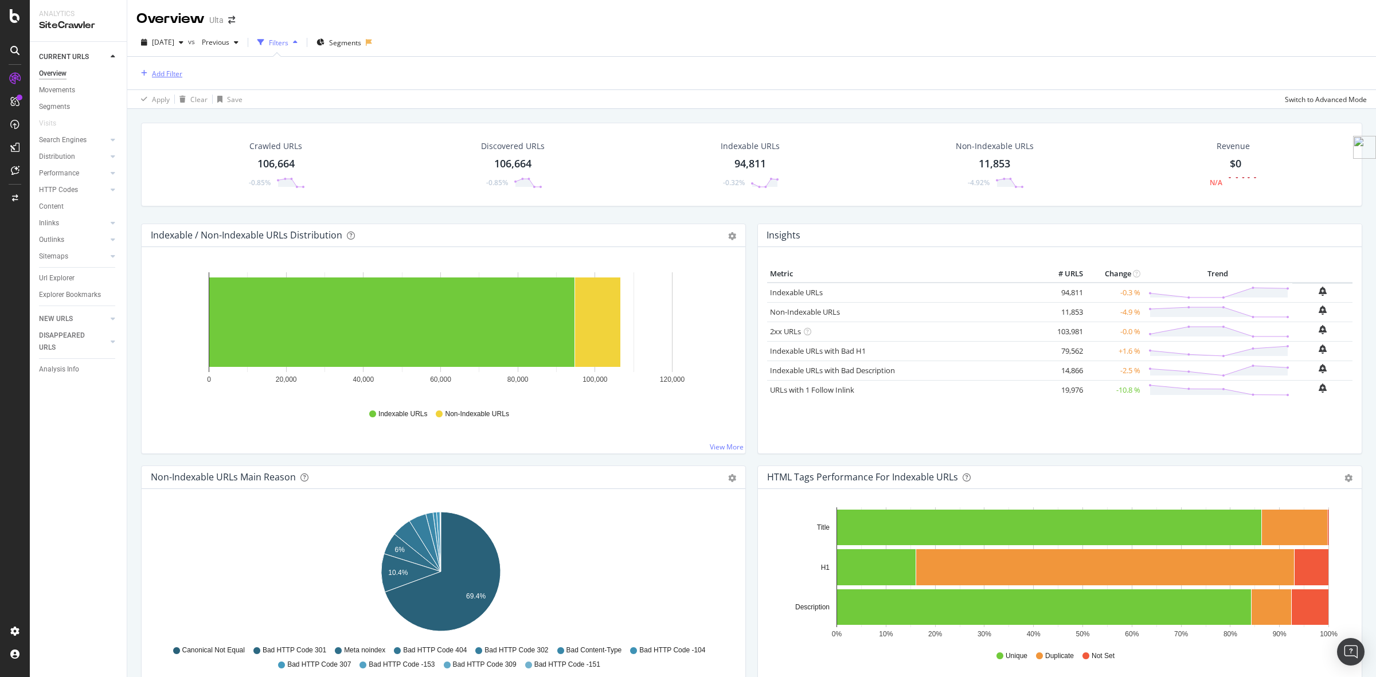
click at [171, 70] on div "Add Filter" at bounding box center [167, 74] width 30 height 10
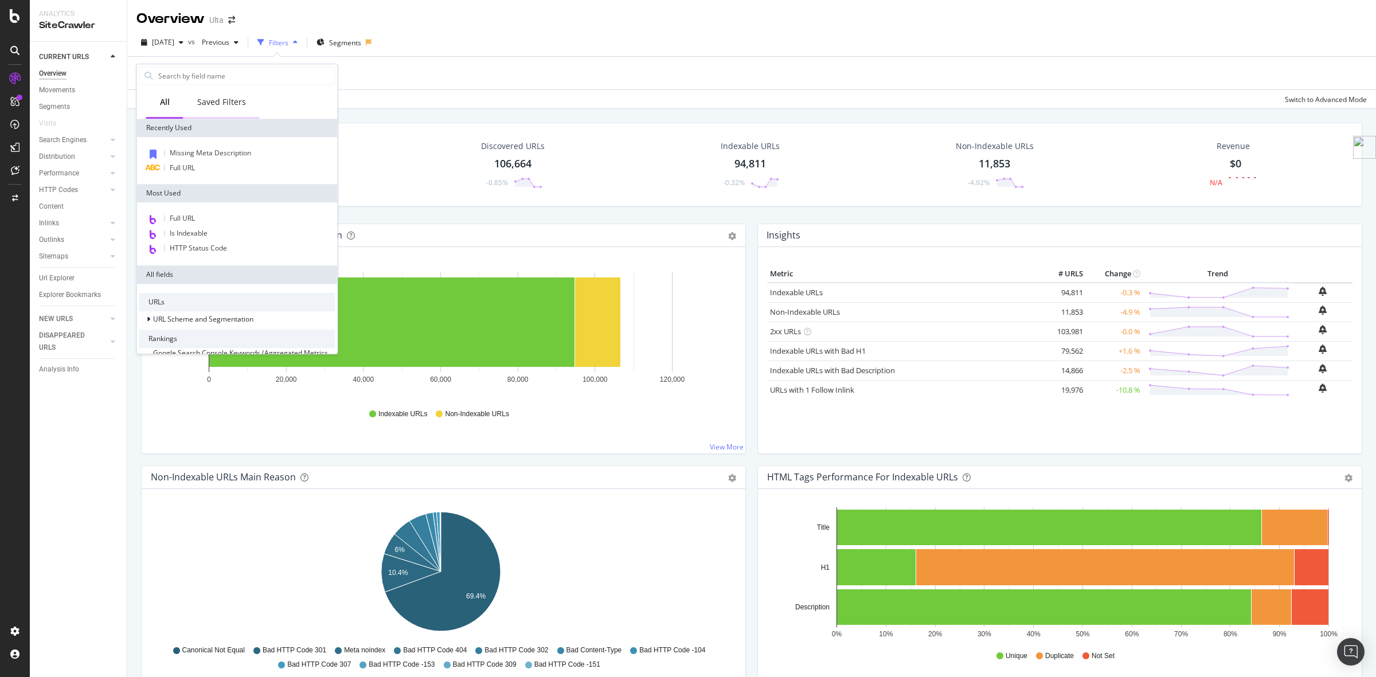
click at [228, 101] on div "Saved Filters" at bounding box center [221, 101] width 49 height 11
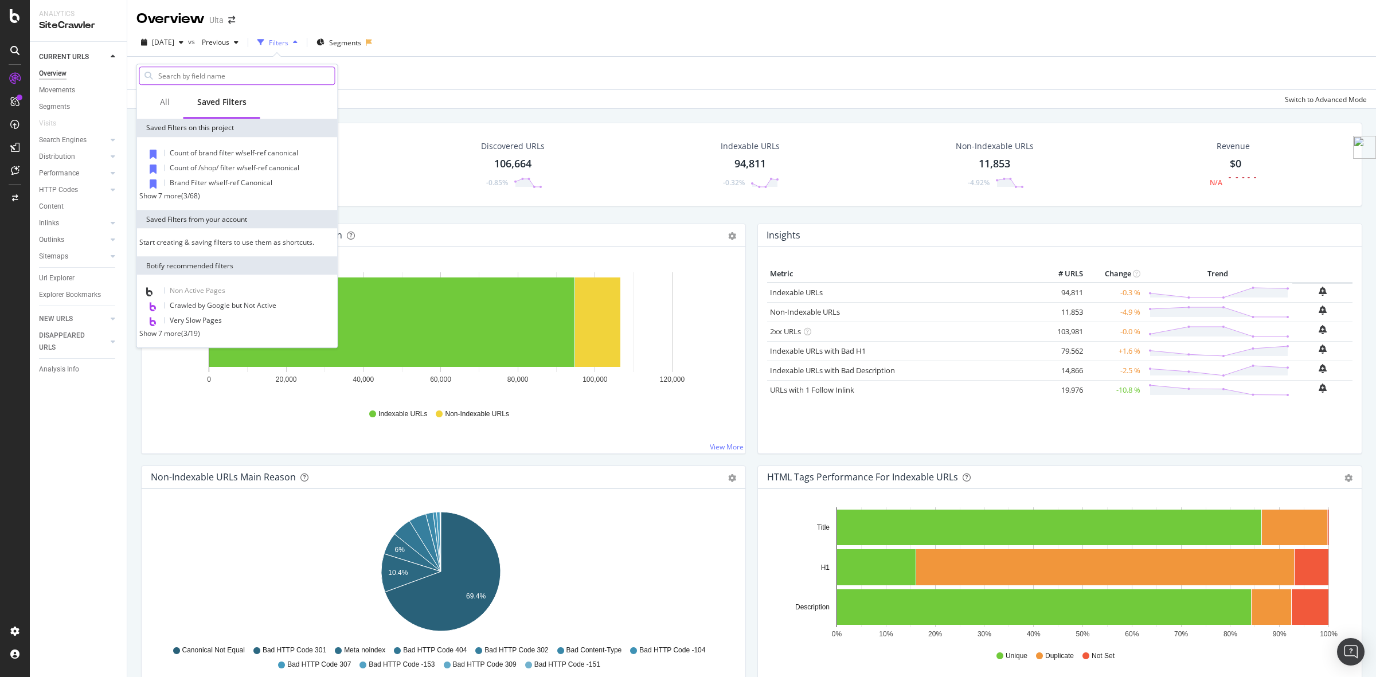
click at [226, 81] on input "text" at bounding box center [246, 75] width 178 height 17
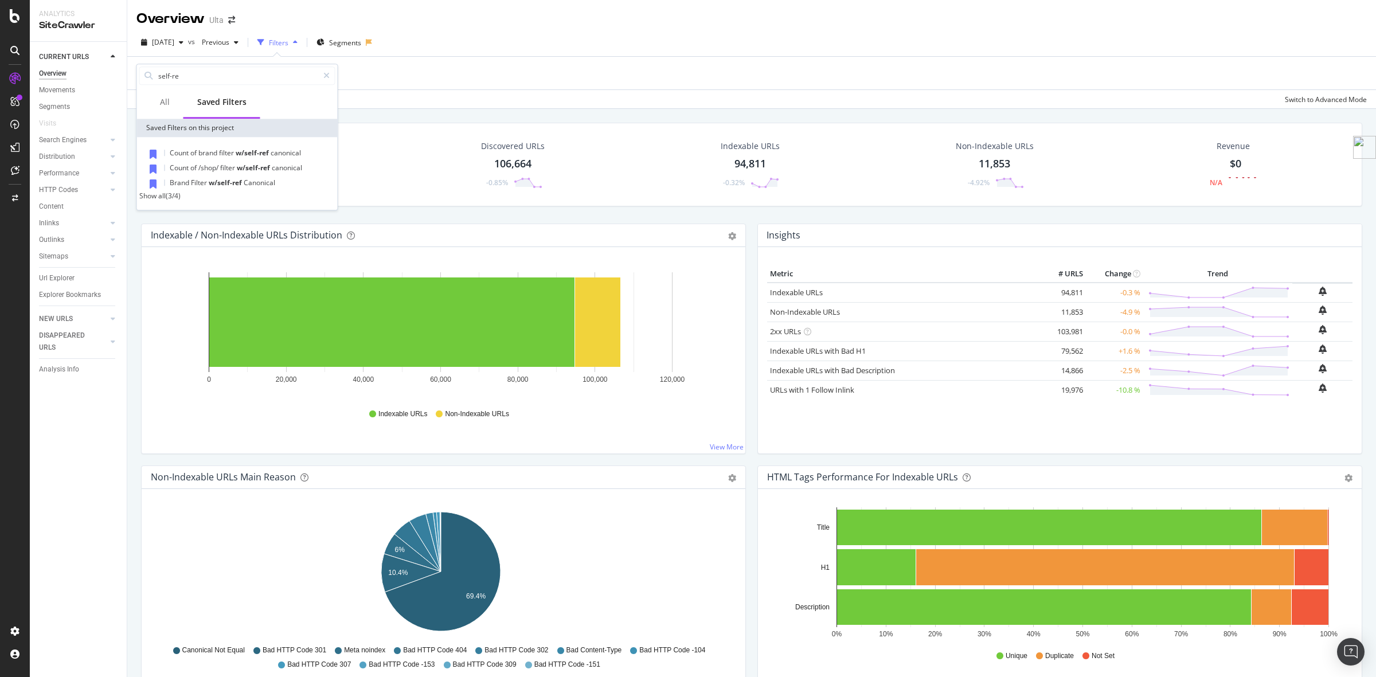
click at [161, 201] on div "Show all" at bounding box center [152, 196] width 26 height 10
click at [209, 78] on input "self-re" at bounding box center [237, 75] width 161 height 17
type input "self re"
click at [166, 199] on div "Show all" at bounding box center [152, 196] width 26 height 10
click at [212, 241] on span "Referencing" at bounding box center [206, 242] width 43 height 10
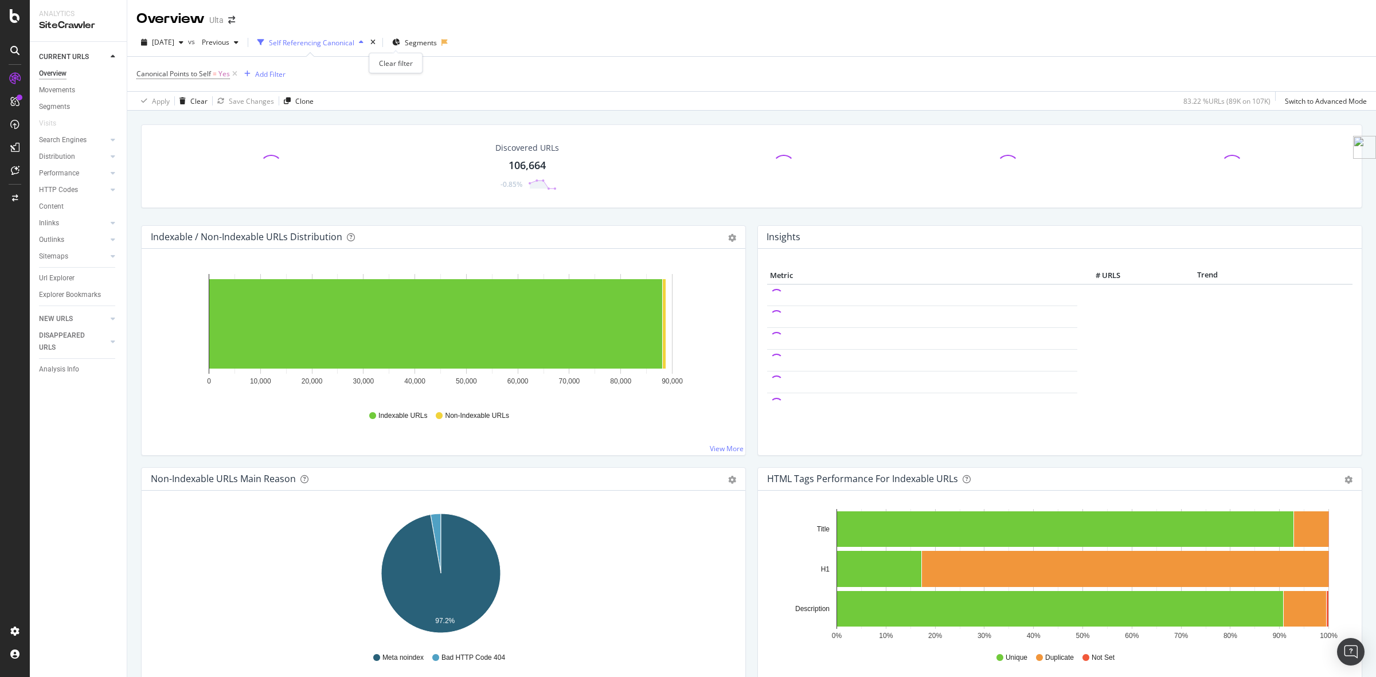
drag, startPoint x: 394, startPoint y: 43, endPoint x: 270, endPoint y: 61, distance: 125.1
click at [375, 43] on icon "times" at bounding box center [372, 42] width 5 height 7
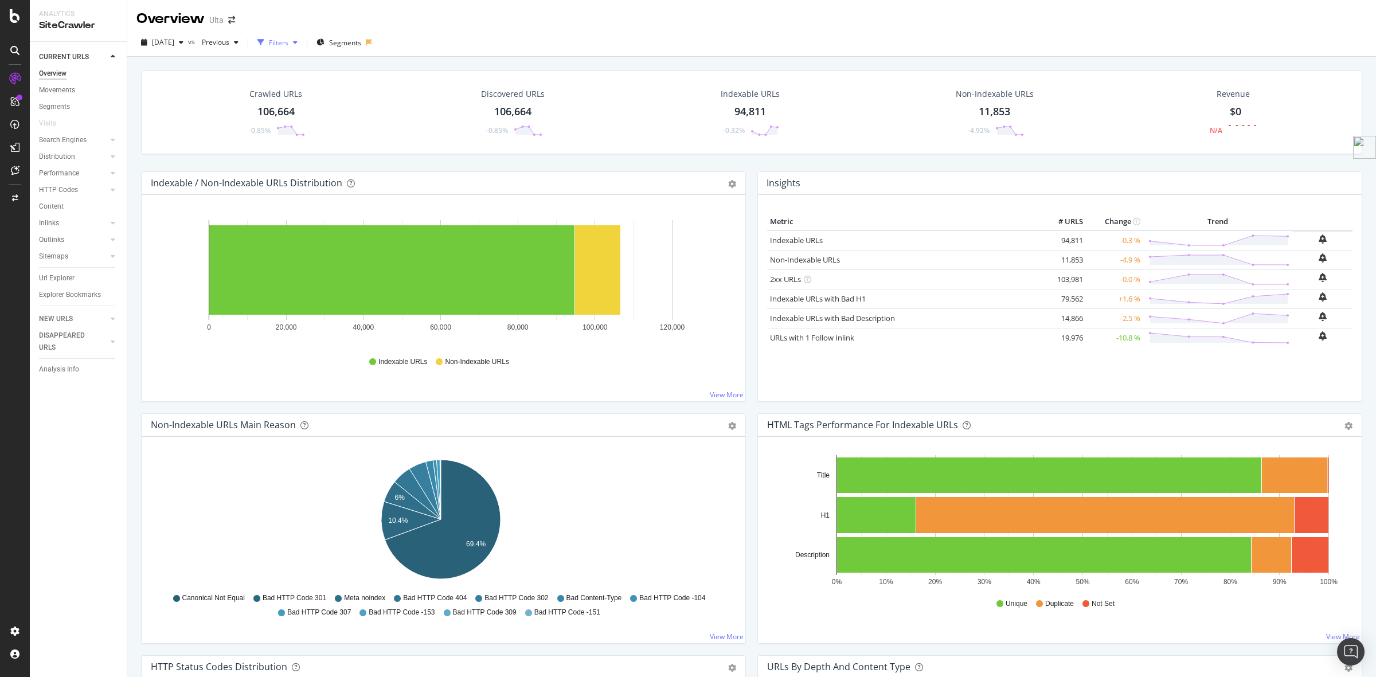
click at [288, 44] on div "Filters" at bounding box center [278, 43] width 19 height 10
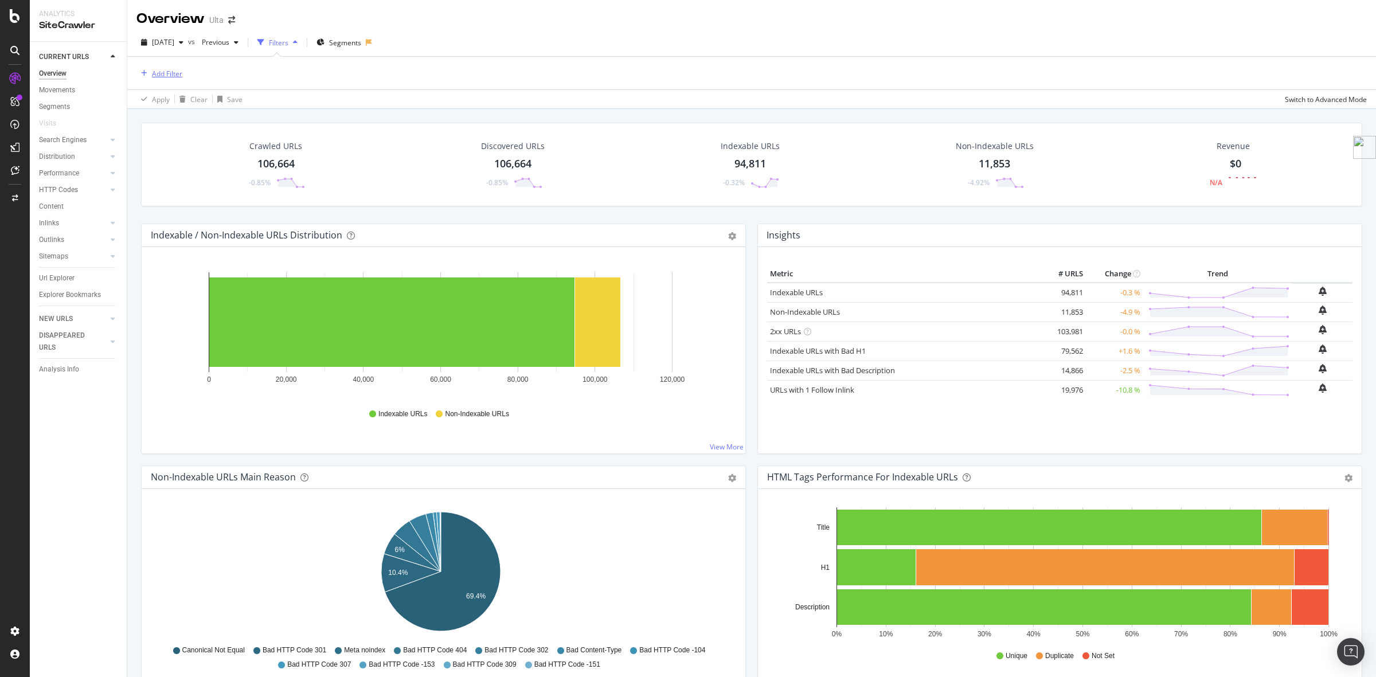
click at [178, 70] on div "Add Filter" at bounding box center [167, 74] width 30 height 10
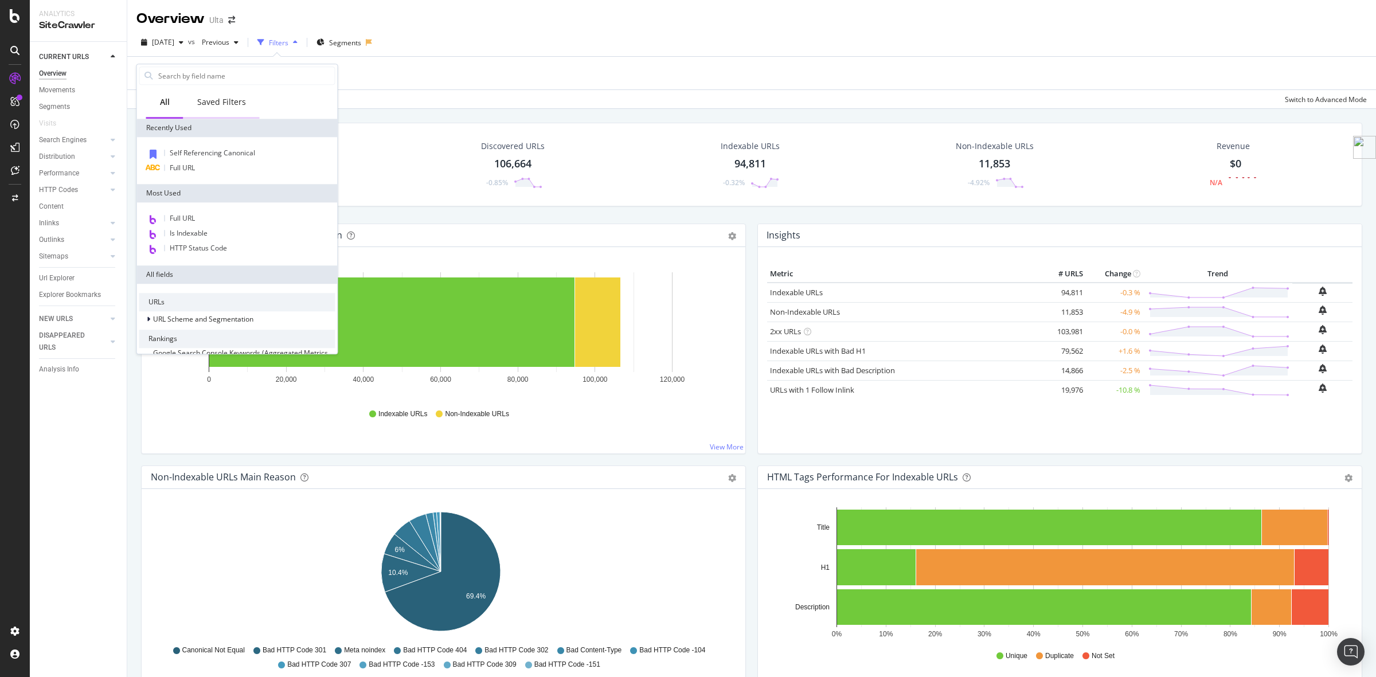
click at [224, 100] on div "Saved Filters" at bounding box center [221, 101] width 49 height 11
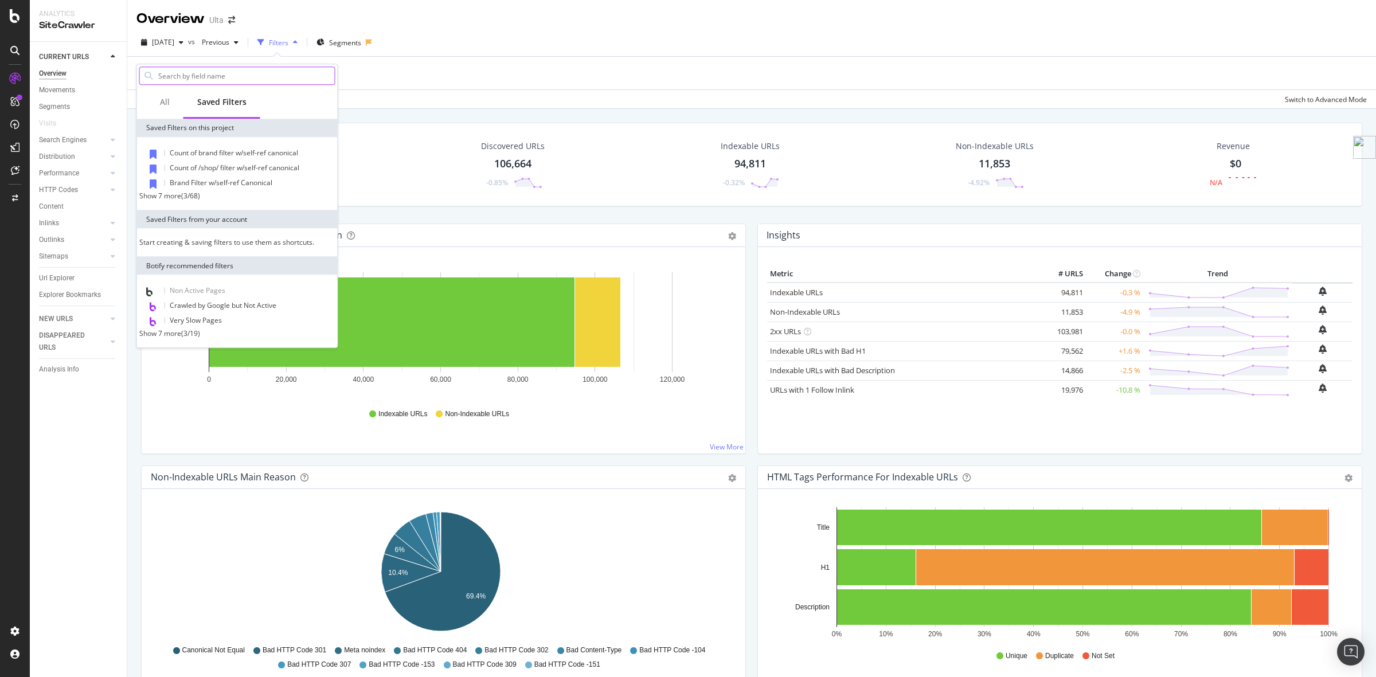
click at [227, 72] on input "text" at bounding box center [246, 75] width 178 height 17
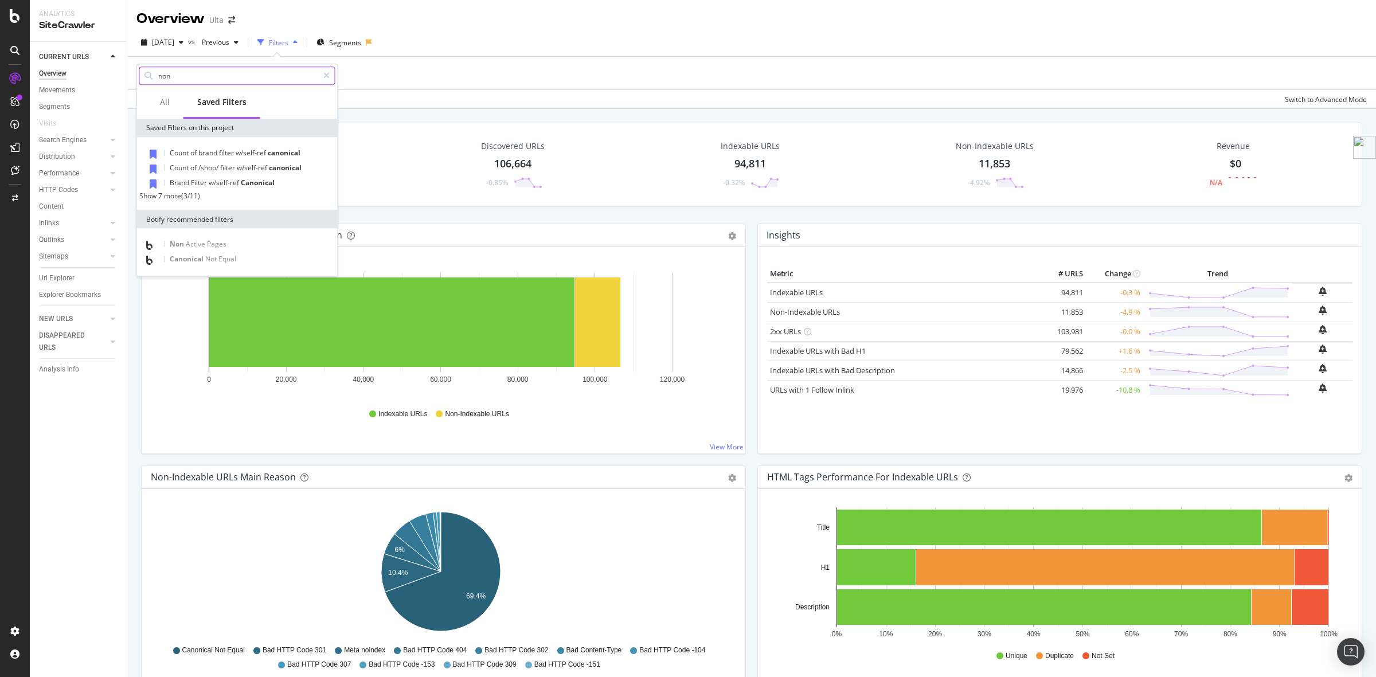
type input "non"
click at [179, 201] on div "Show 7 more" at bounding box center [160, 196] width 42 height 10
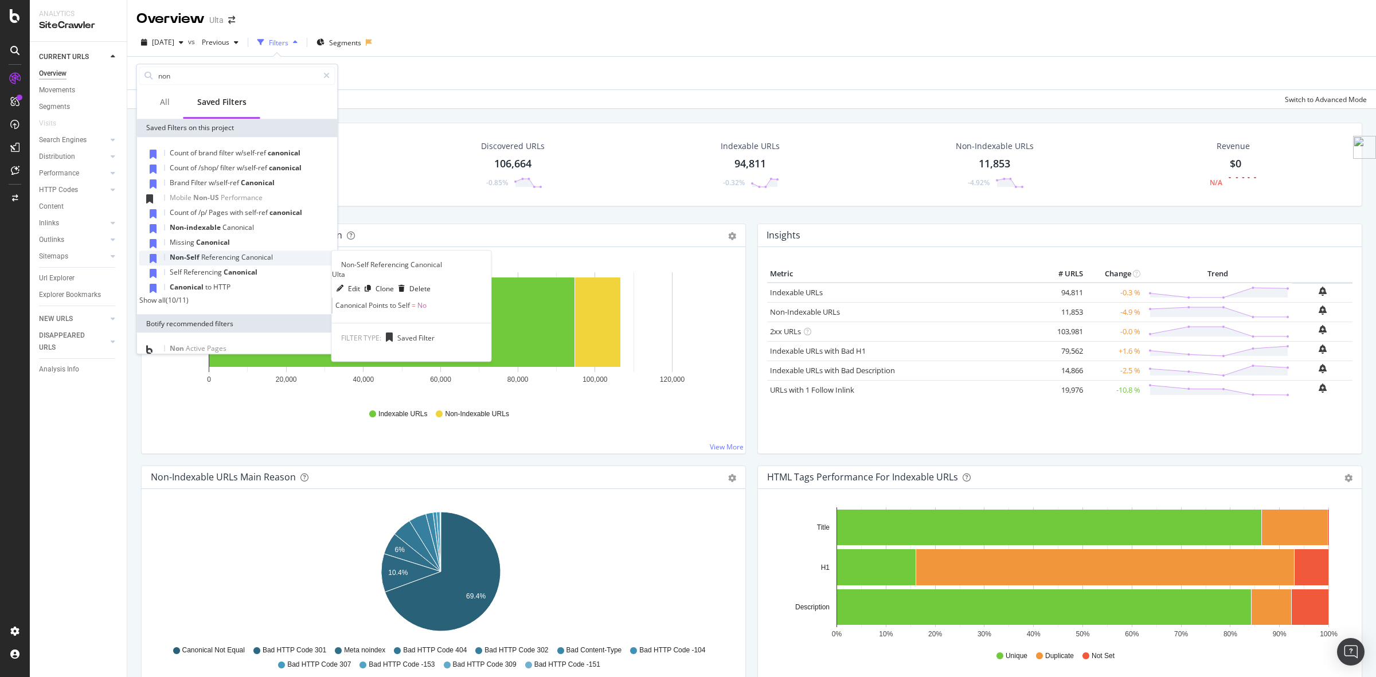
click at [242, 261] on div "Non-Self Referencing Canonical" at bounding box center [221, 257] width 103 height 9
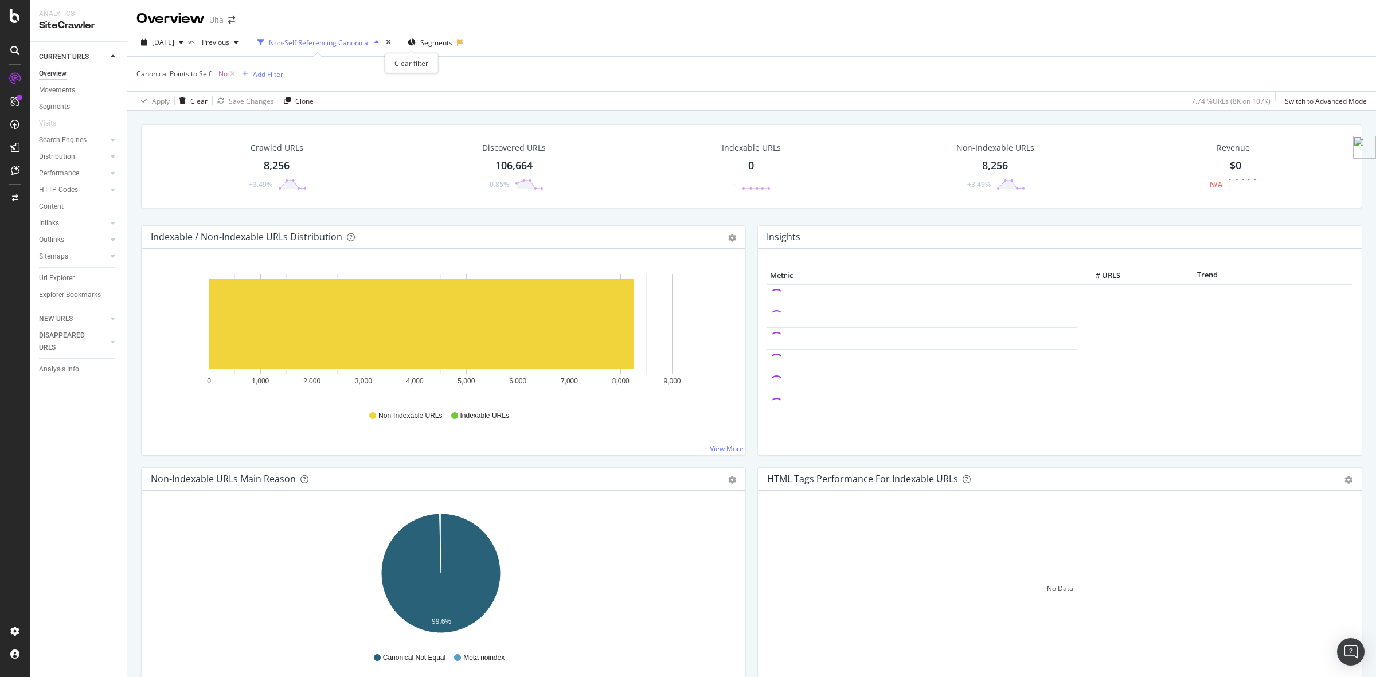
click at [393, 42] on div "times" at bounding box center [388, 42] width 10 height 11
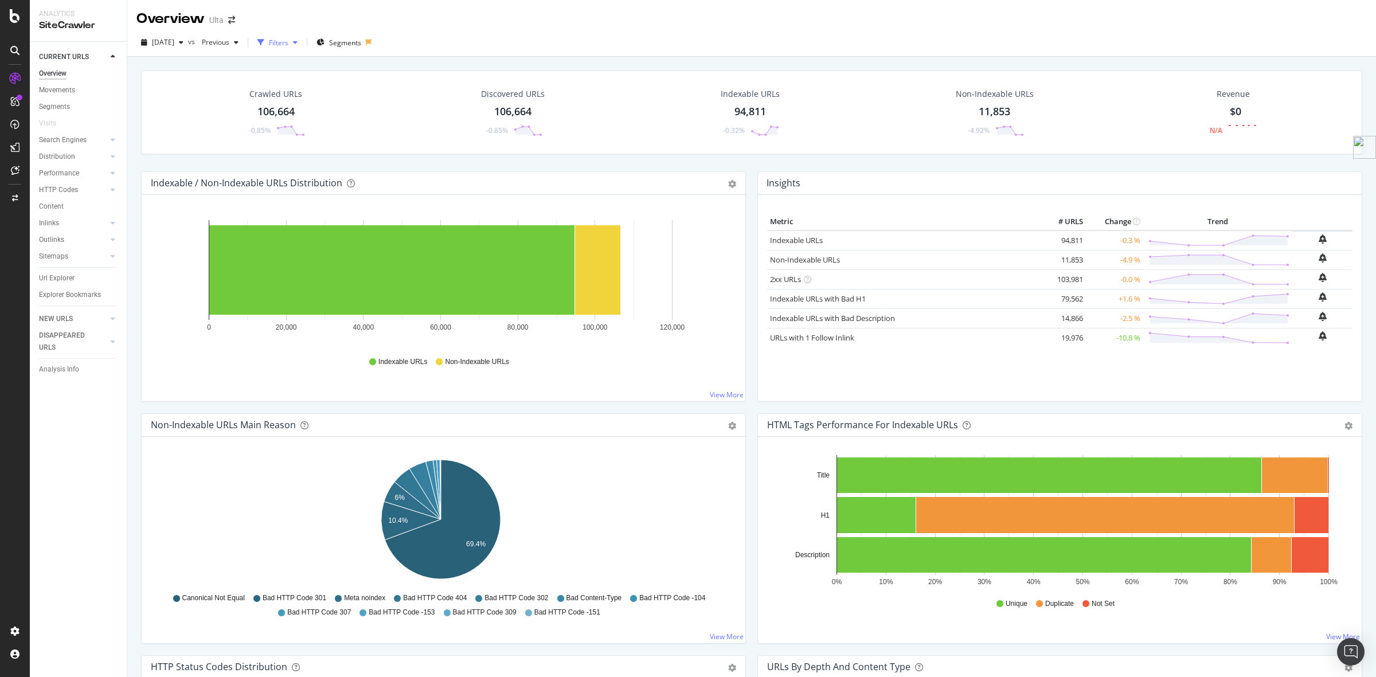
click at [288, 39] on div "Filters" at bounding box center [278, 43] width 19 height 10
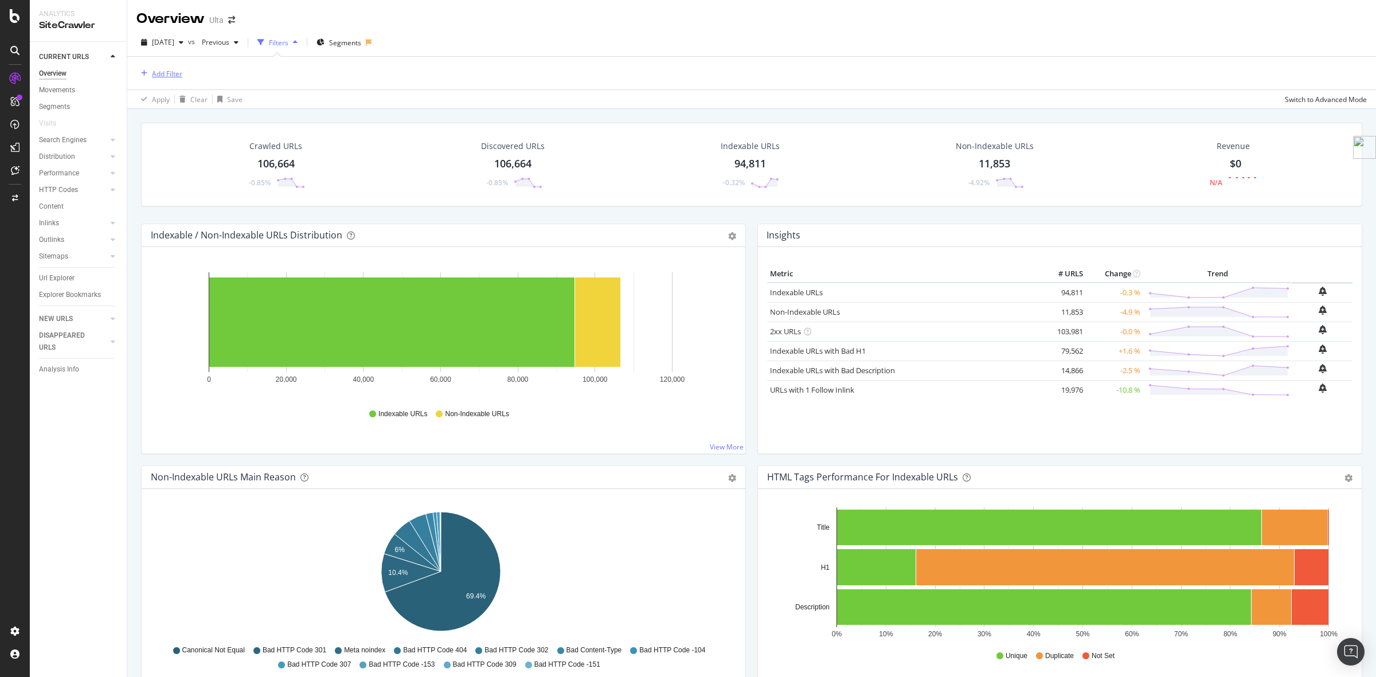
click at [163, 70] on div "Add Filter" at bounding box center [167, 74] width 30 height 10
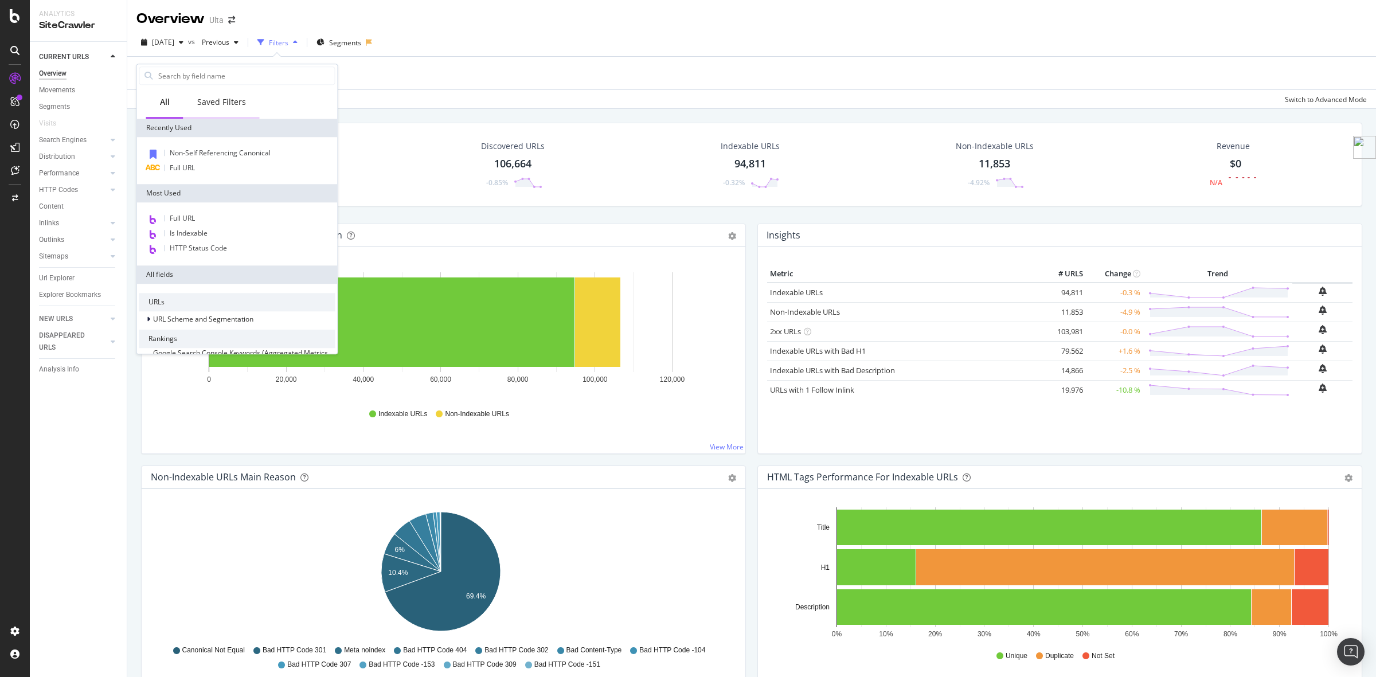
click at [210, 99] on div "Saved Filters" at bounding box center [221, 101] width 49 height 11
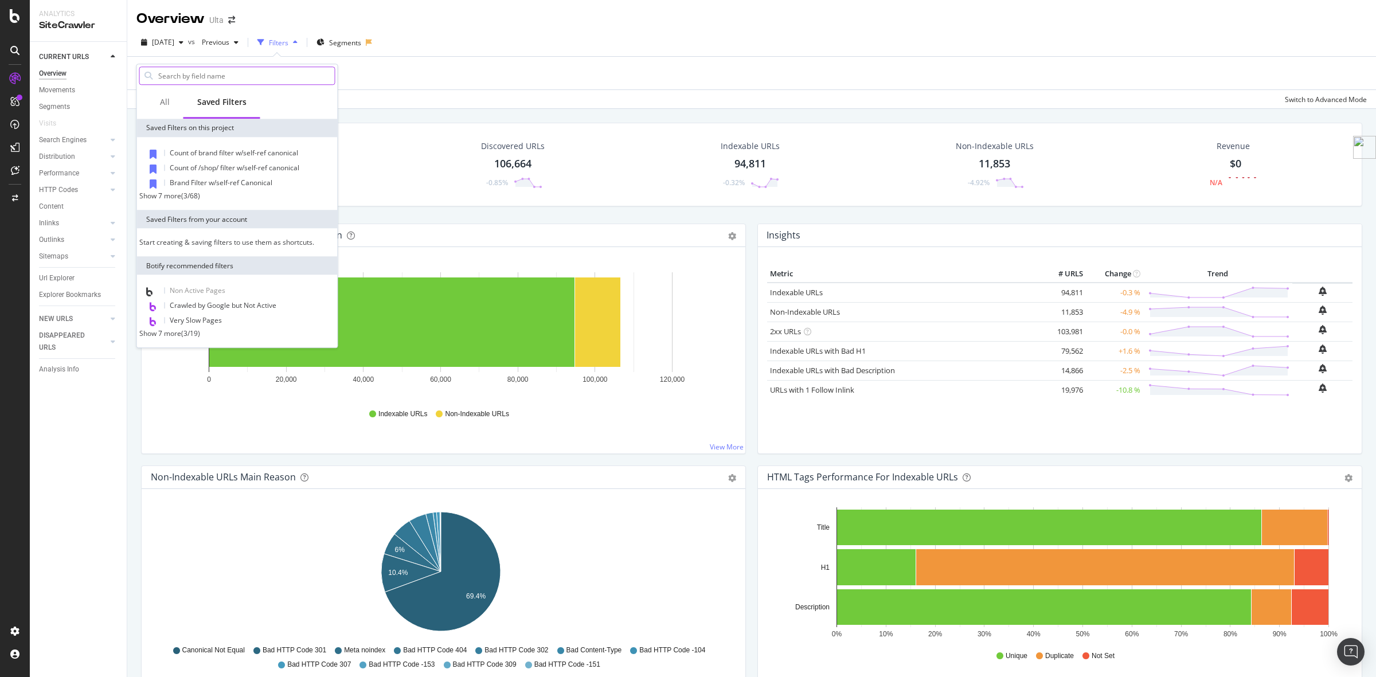
click at [201, 72] on input "text" at bounding box center [246, 75] width 178 height 17
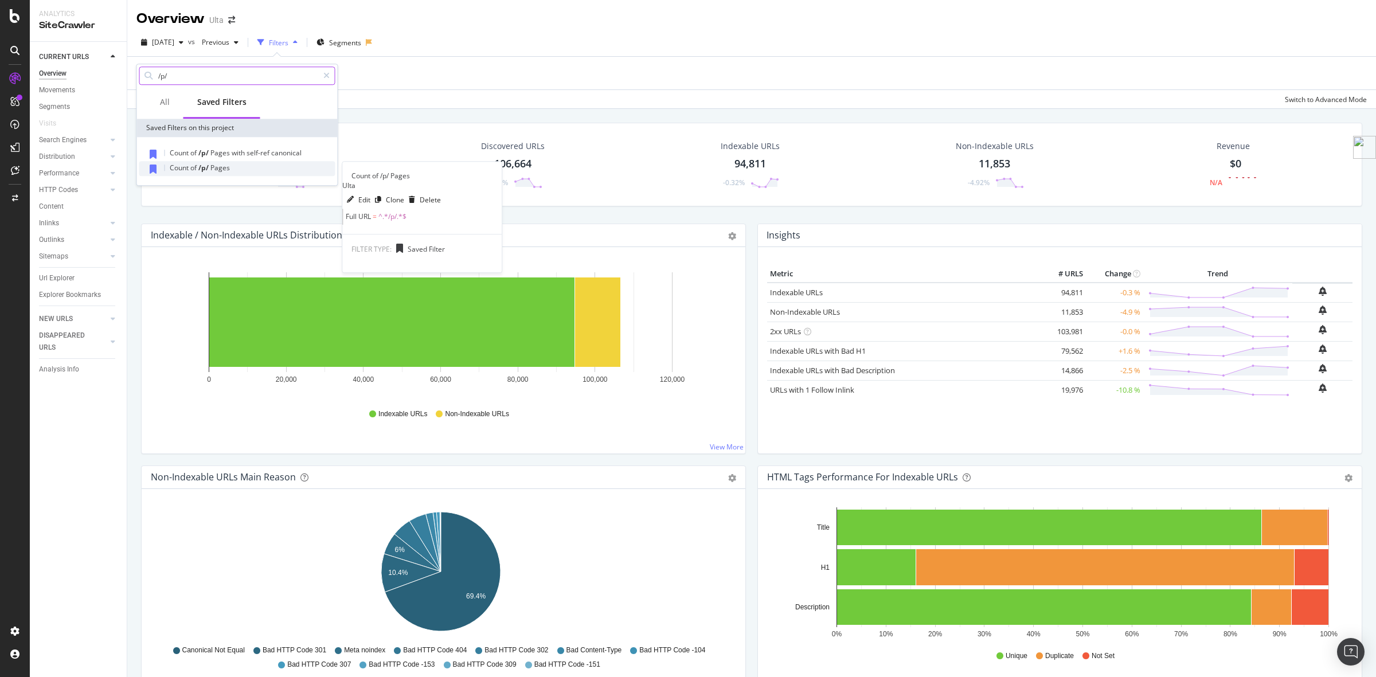
type input "/p/"
click at [215, 173] on div "Count of /p/ Pages" at bounding box center [237, 168] width 196 height 15
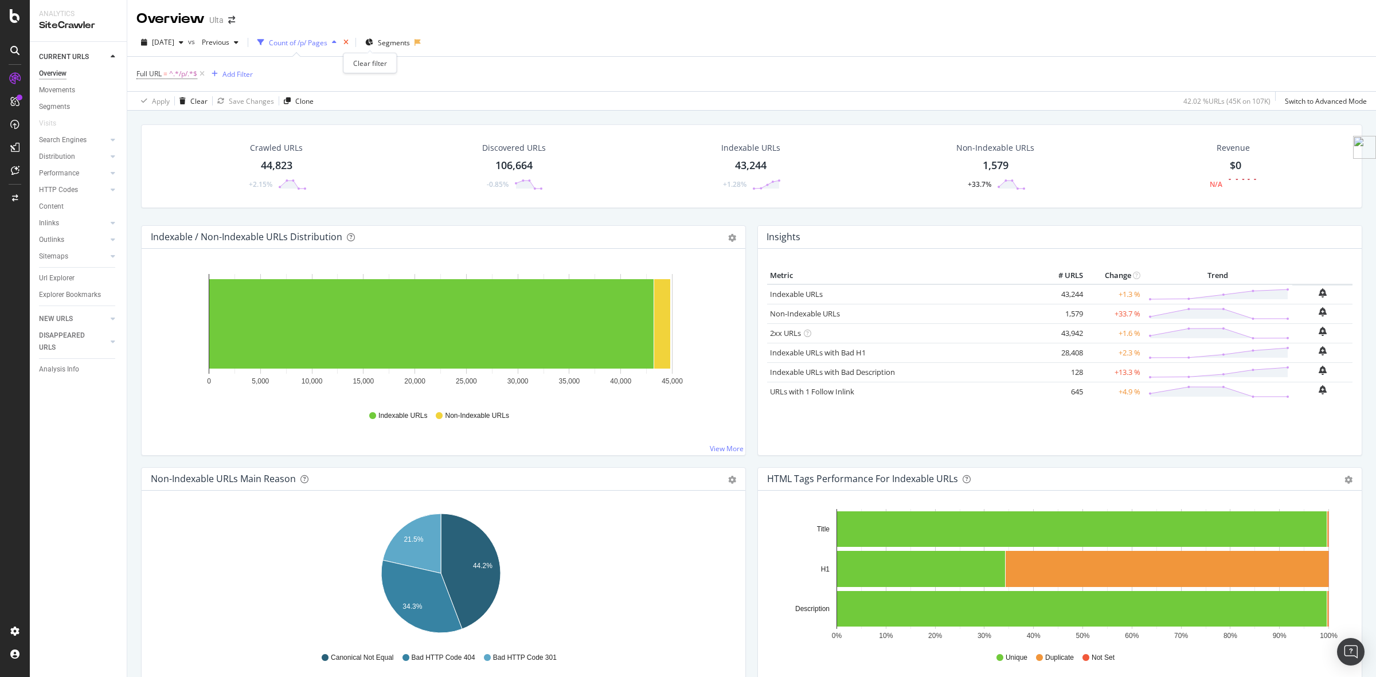
click at [348, 43] on icon "times" at bounding box center [345, 42] width 5 height 7
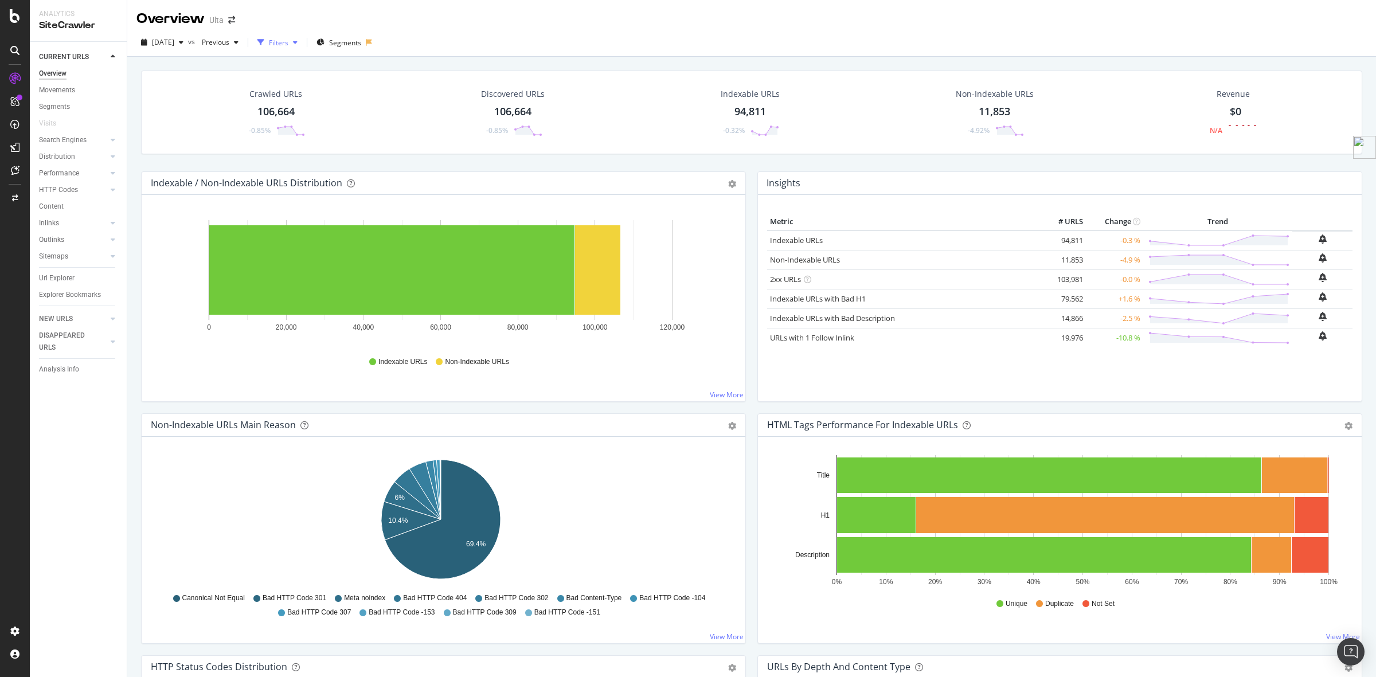
click at [288, 38] on div "Filters" at bounding box center [278, 43] width 19 height 10
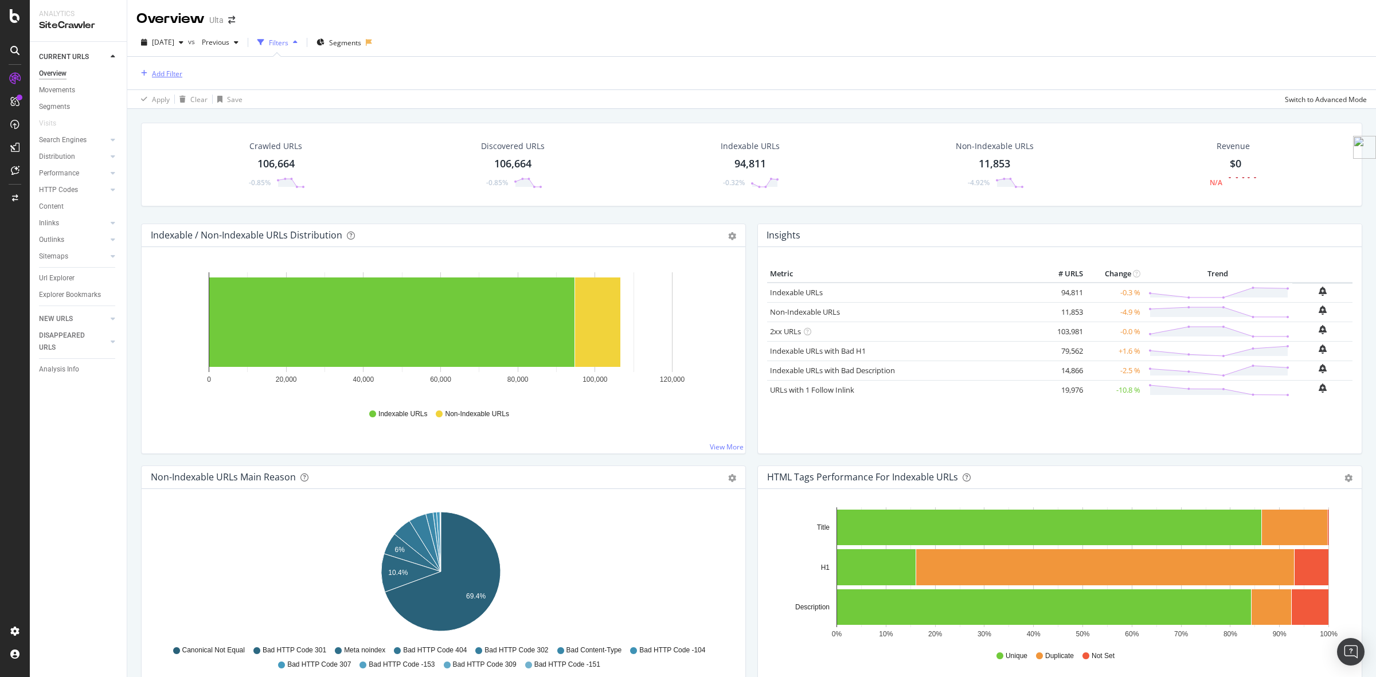
click at [173, 70] on div "Add Filter" at bounding box center [167, 74] width 30 height 10
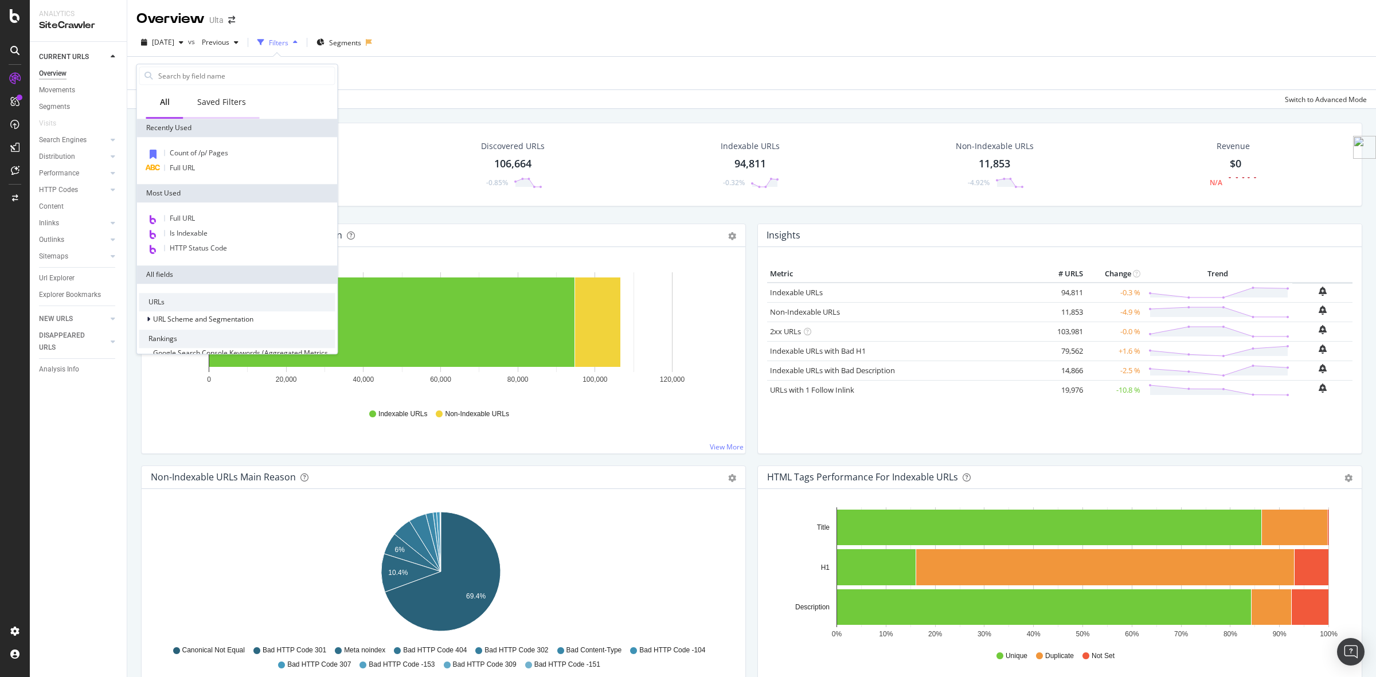
click at [213, 101] on div "Saved Filters" at bounding box center [221, 101] width 49 height 11
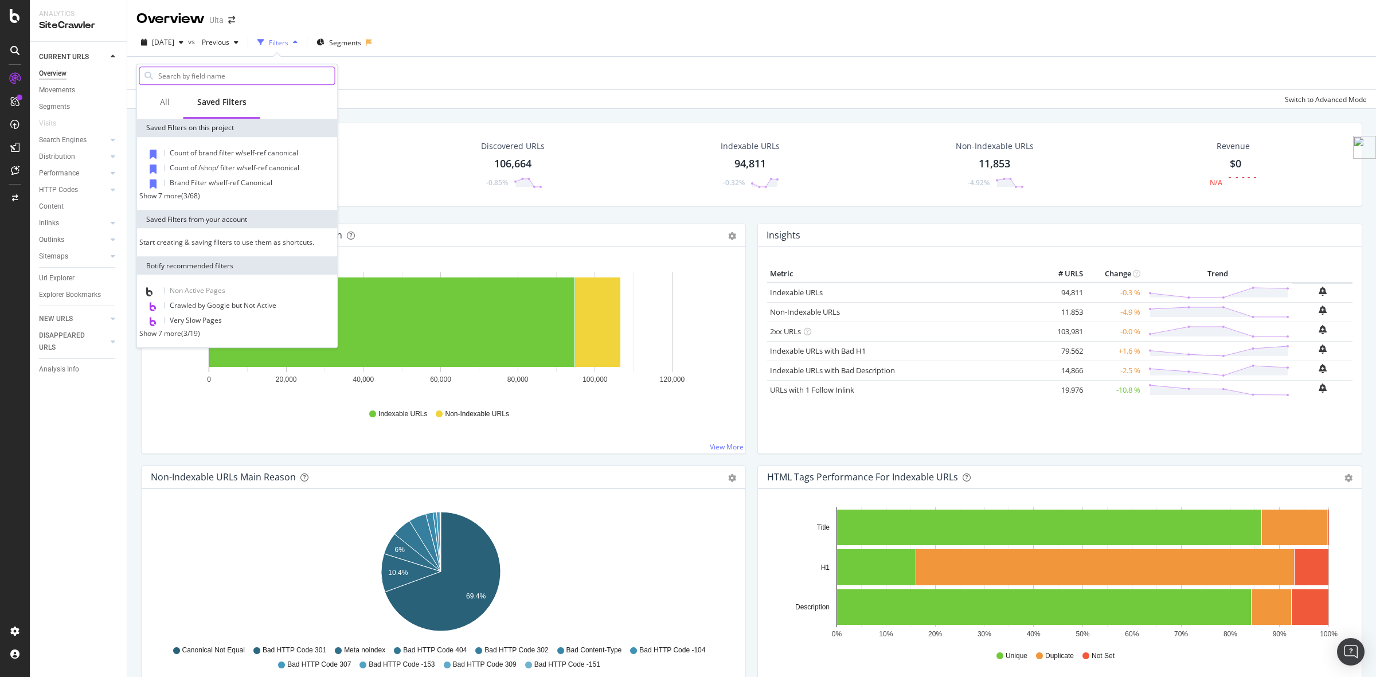
click at [212, 72] on input "text" at bounding box center [246, 75] width 178 height 17
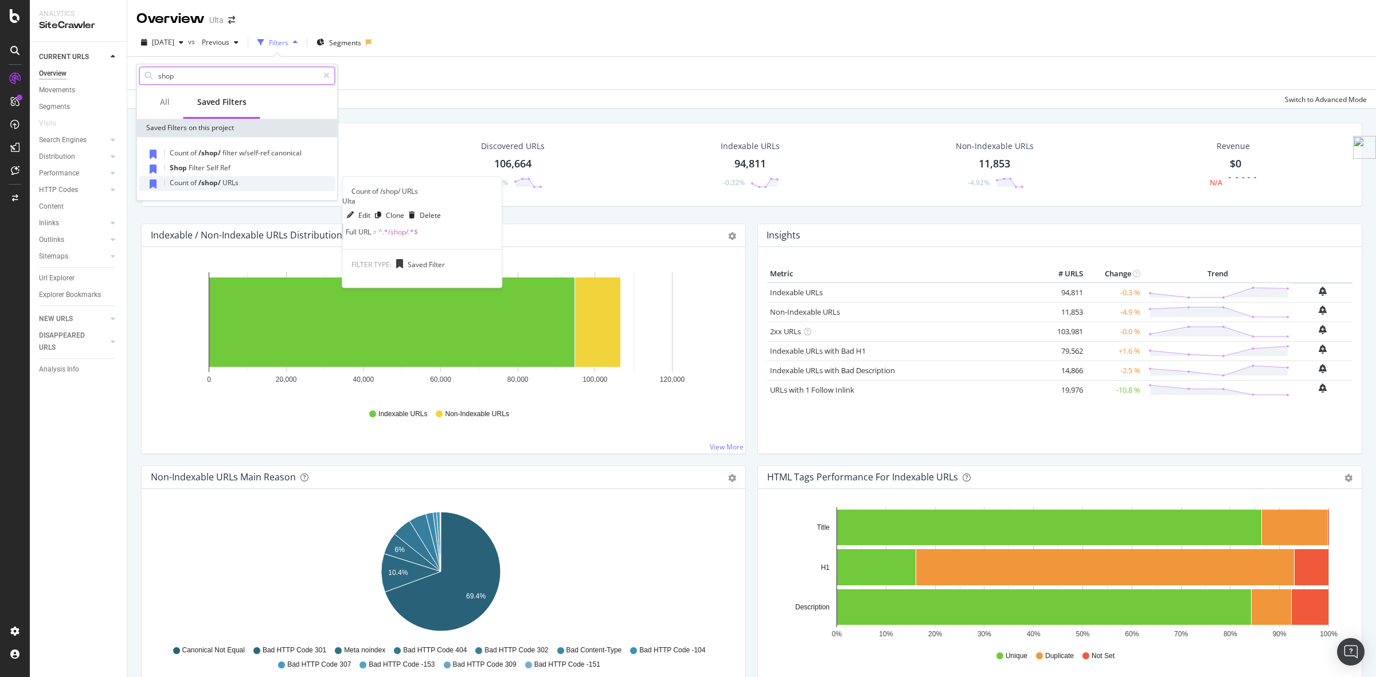
type input "shop"
click at [201, 182] on span "/shop/" at bounding box center [210, 183] width 24 height 10
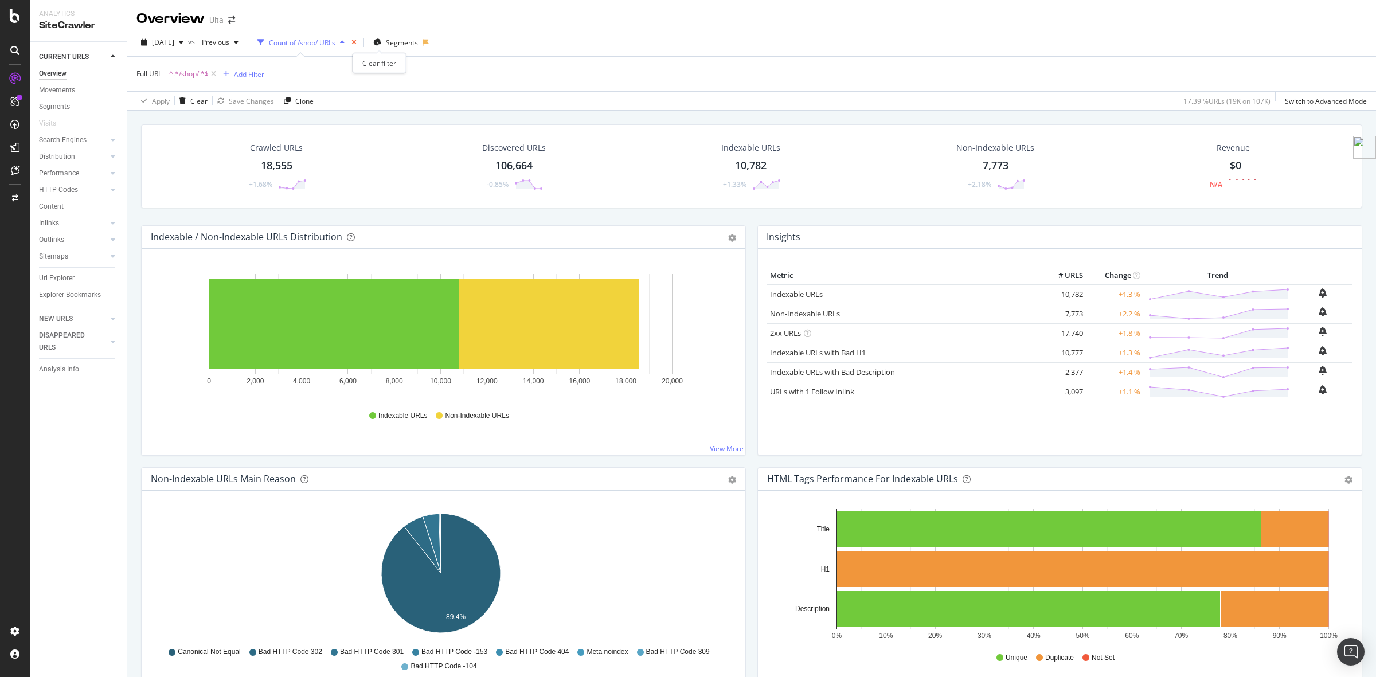
click at [356, 40] on icon "times" at bounding box center [353, 42] width 5 height 7
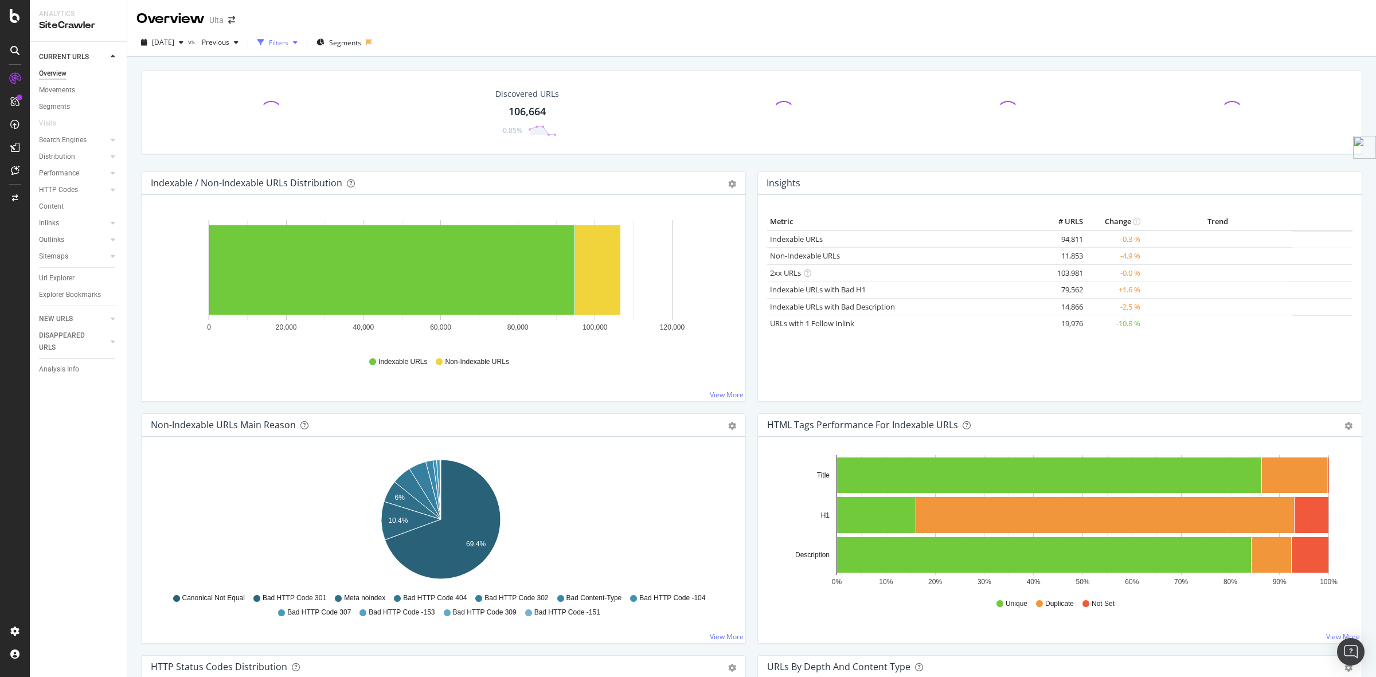
click at [288, 40] on div "Filters" at bounding box center [278, 43] width 19 height 10
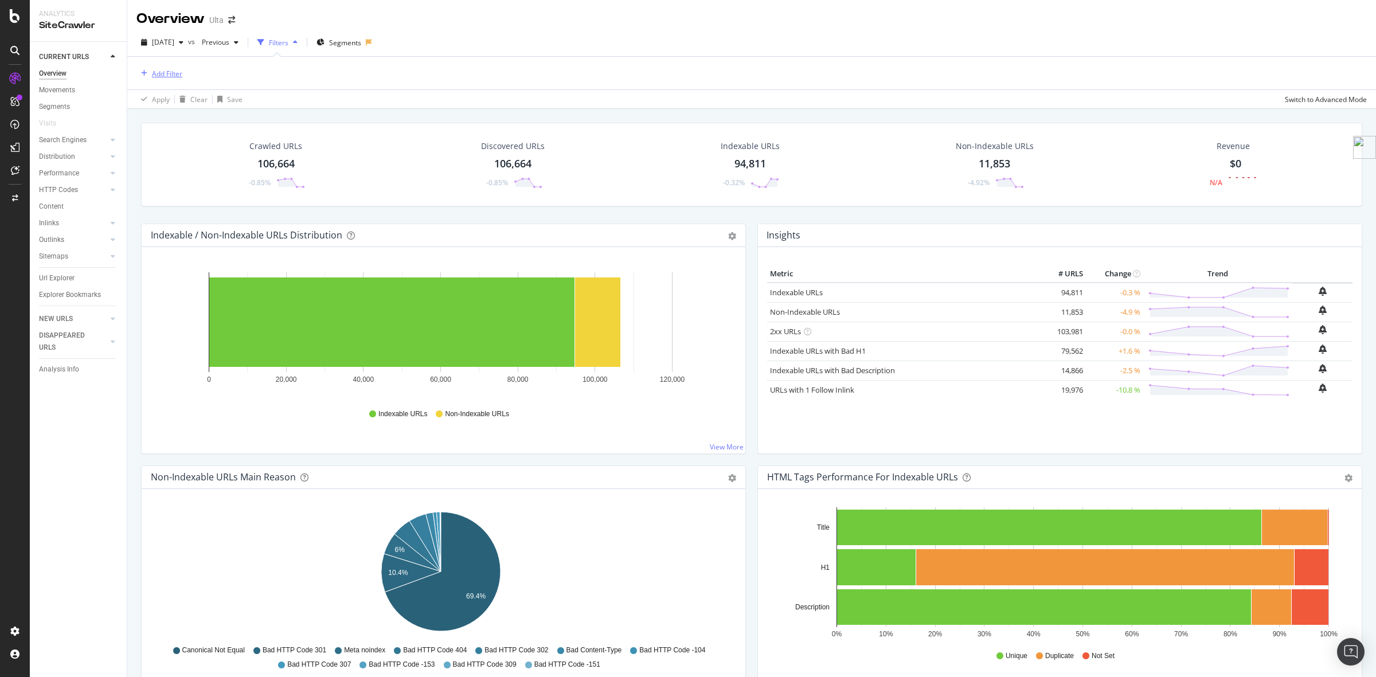
click at [170, 72] on div "Add Filter" at bounding box center [167, 74] width 30 height 10
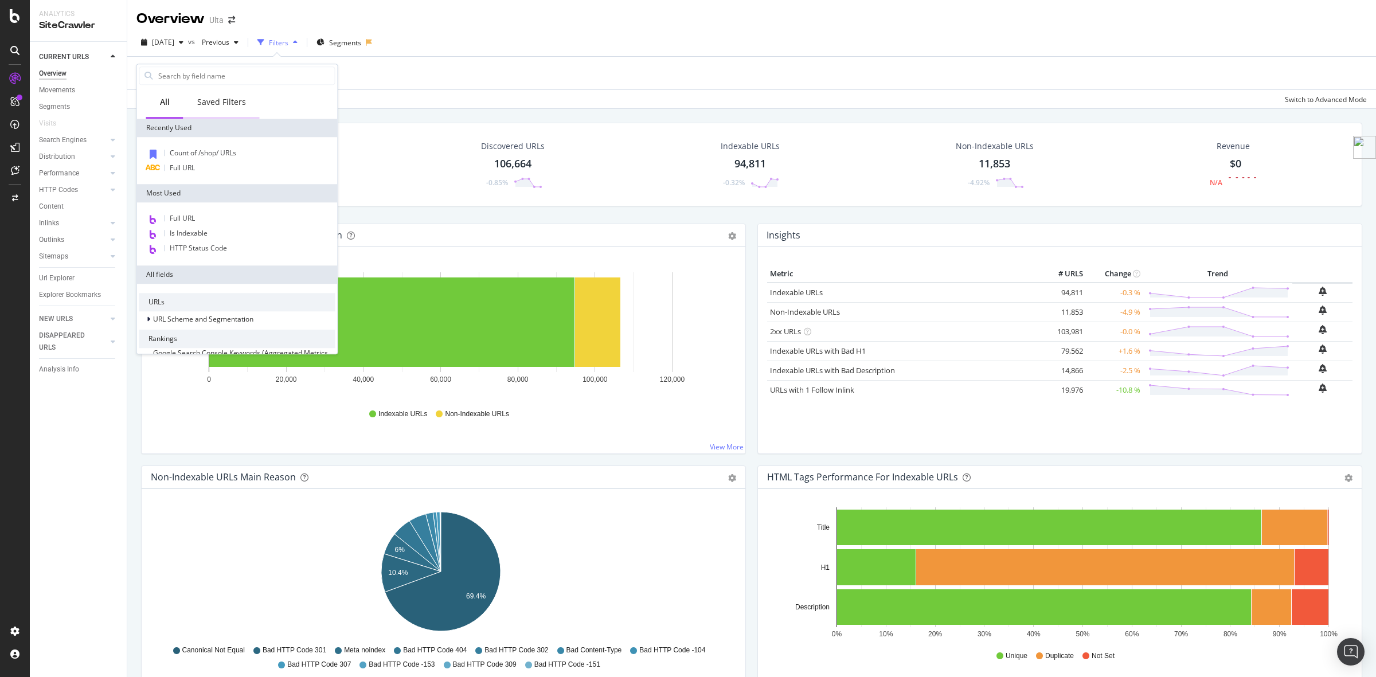
click at [222, 104] on div "Saved Filters" at bounding box center [221, 101] width 49 height 11
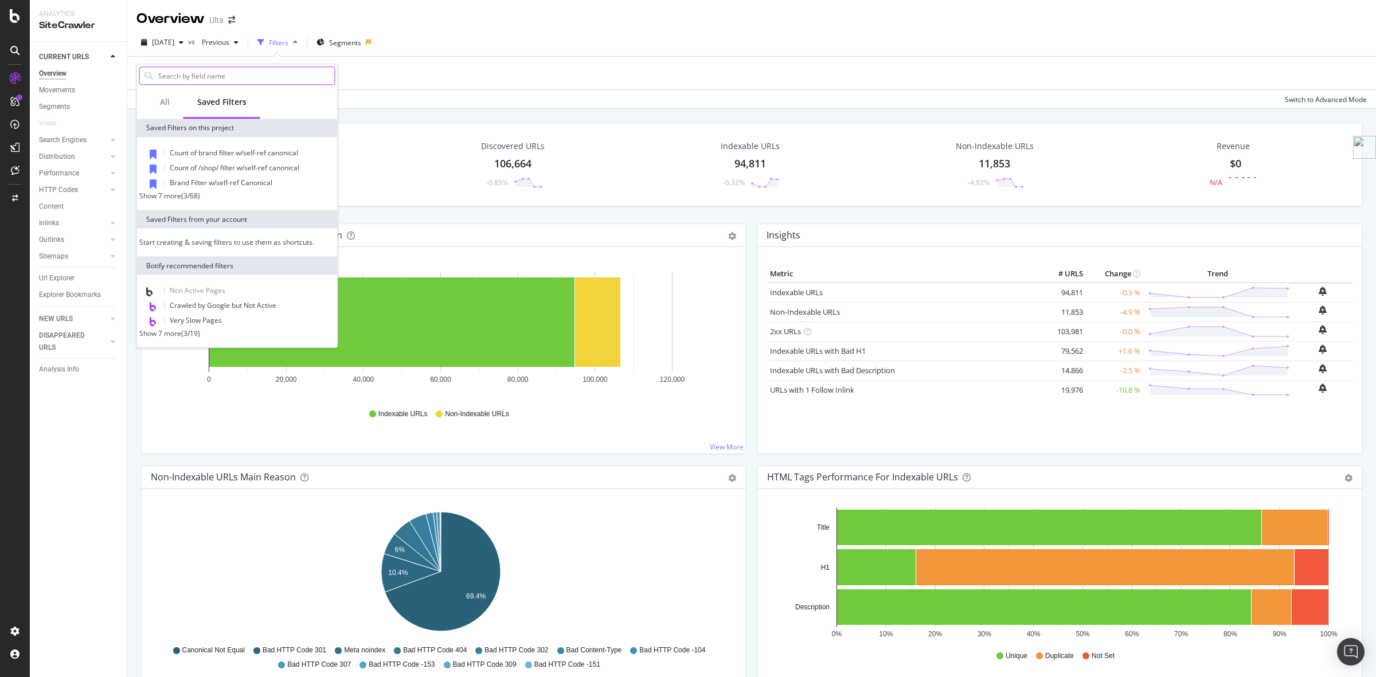
click at [212, 72] on input "text" at bounding box center [246, 75] width 178 height 17
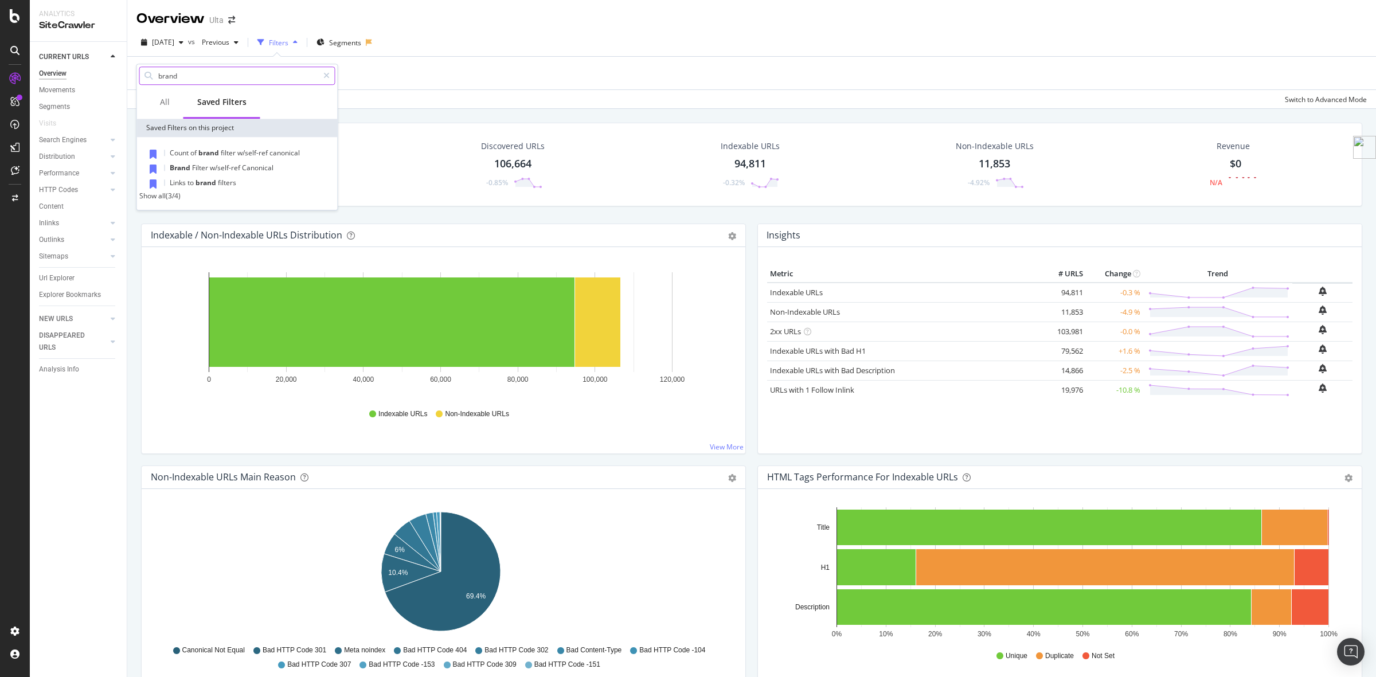
type input "brand"
click at [154, 198] on div "Show all" at bounding box center [152, 196] width 26 height 10
click at [194, 193] on span "of" at bounding box center [194, 198] width 8 height 10
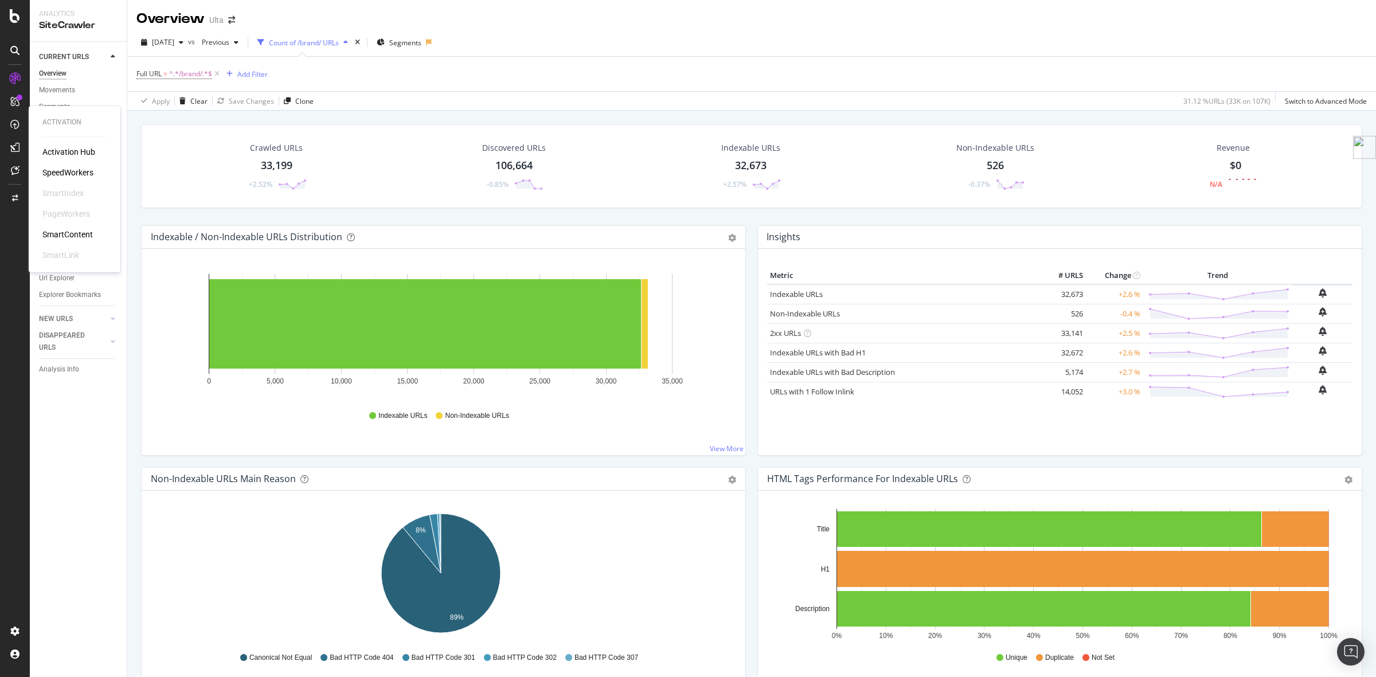
click at [85, 168] on div "SpeedWorkers" at bounding box center [67, 172] width 51 height 11
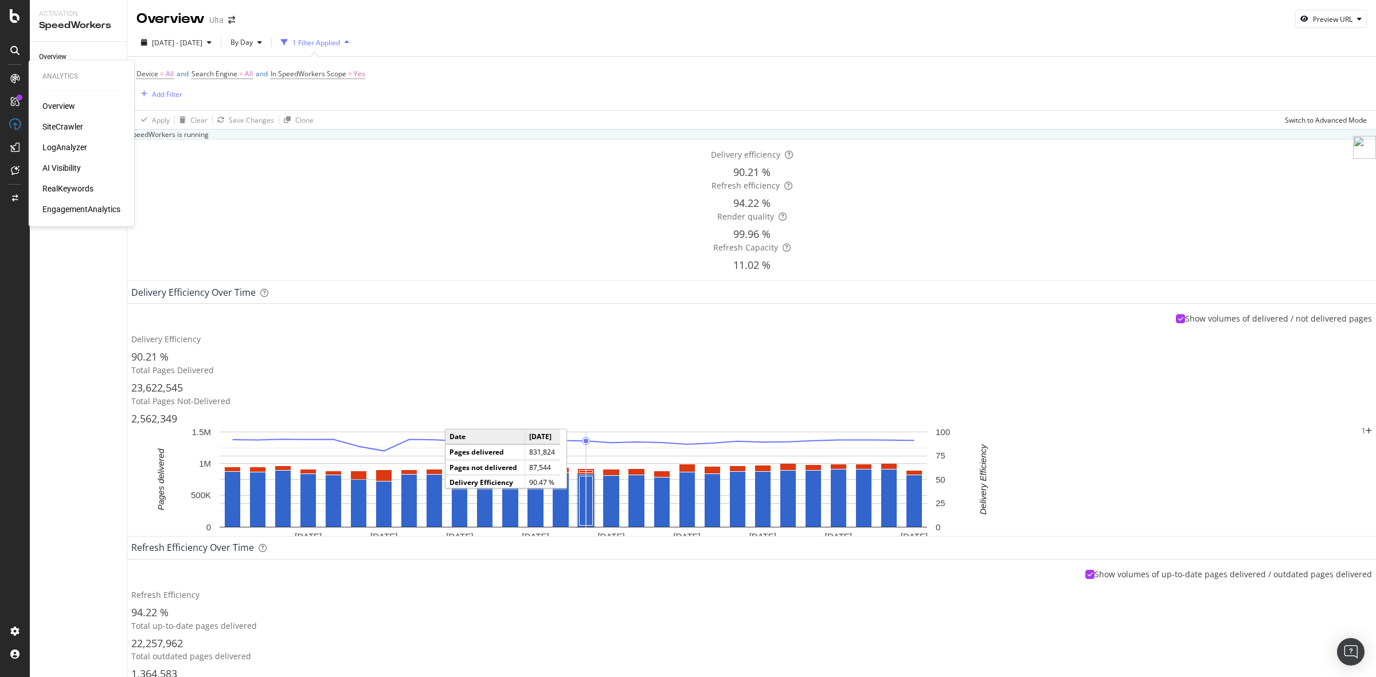
click at [66, 147] on div "LogAnalyzer" at bounding box center [64, 147] width 45 height 11
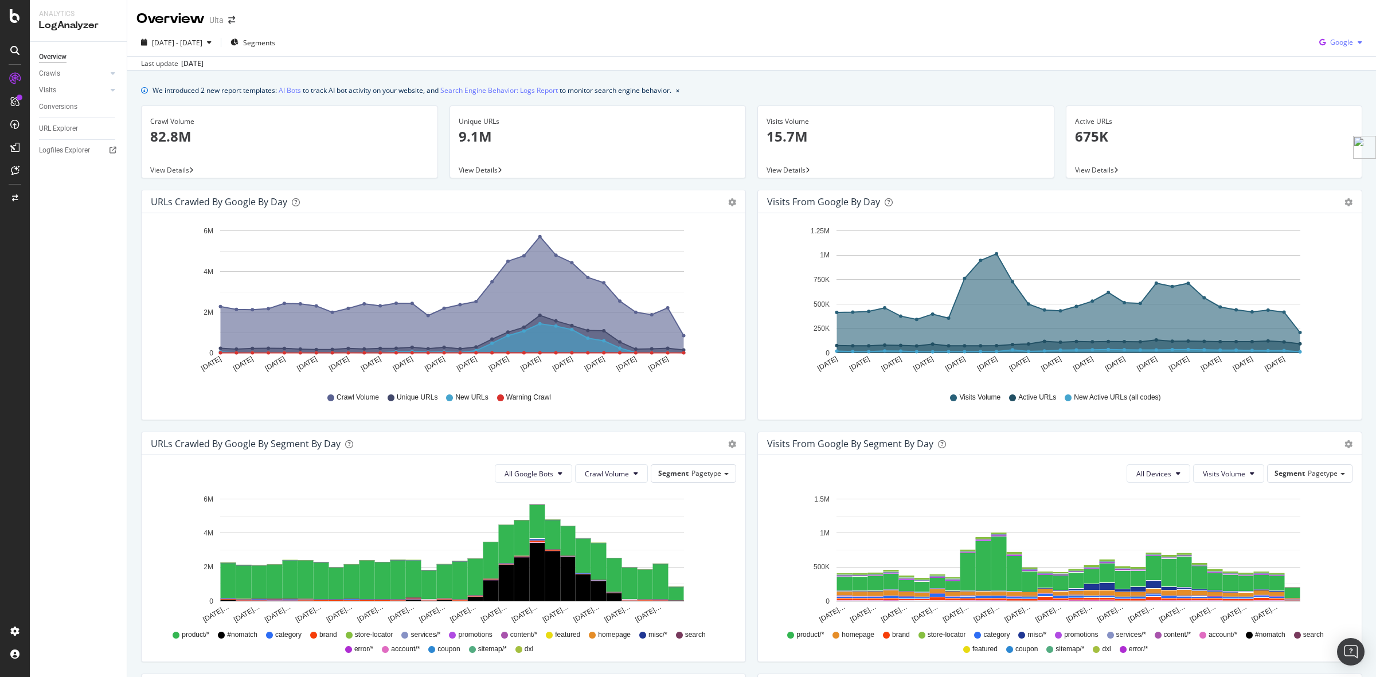
click at [1333, 42] on span "Google" at bounding box center [1341, 42] width 23 height 10
click at [1129, 64] on div "Last update [DATE]" at bounding box center [751, 63] width 1248 height 14
